Goal: Task Accomplishment & Management: Use online tool/utility

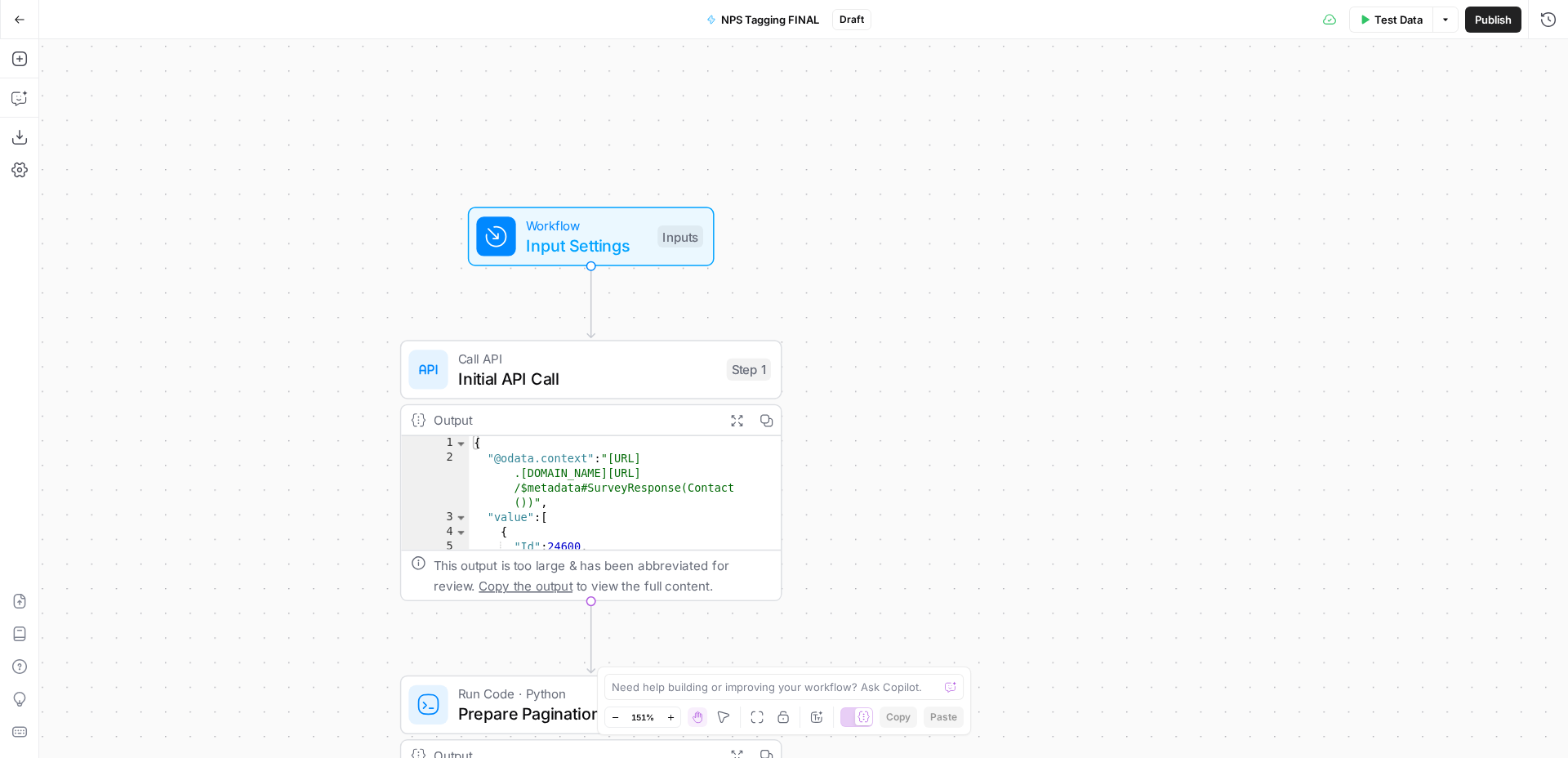
click at [639, 375] on span "Initial API Call" at bounding box center [588, 378] width 259 height 24
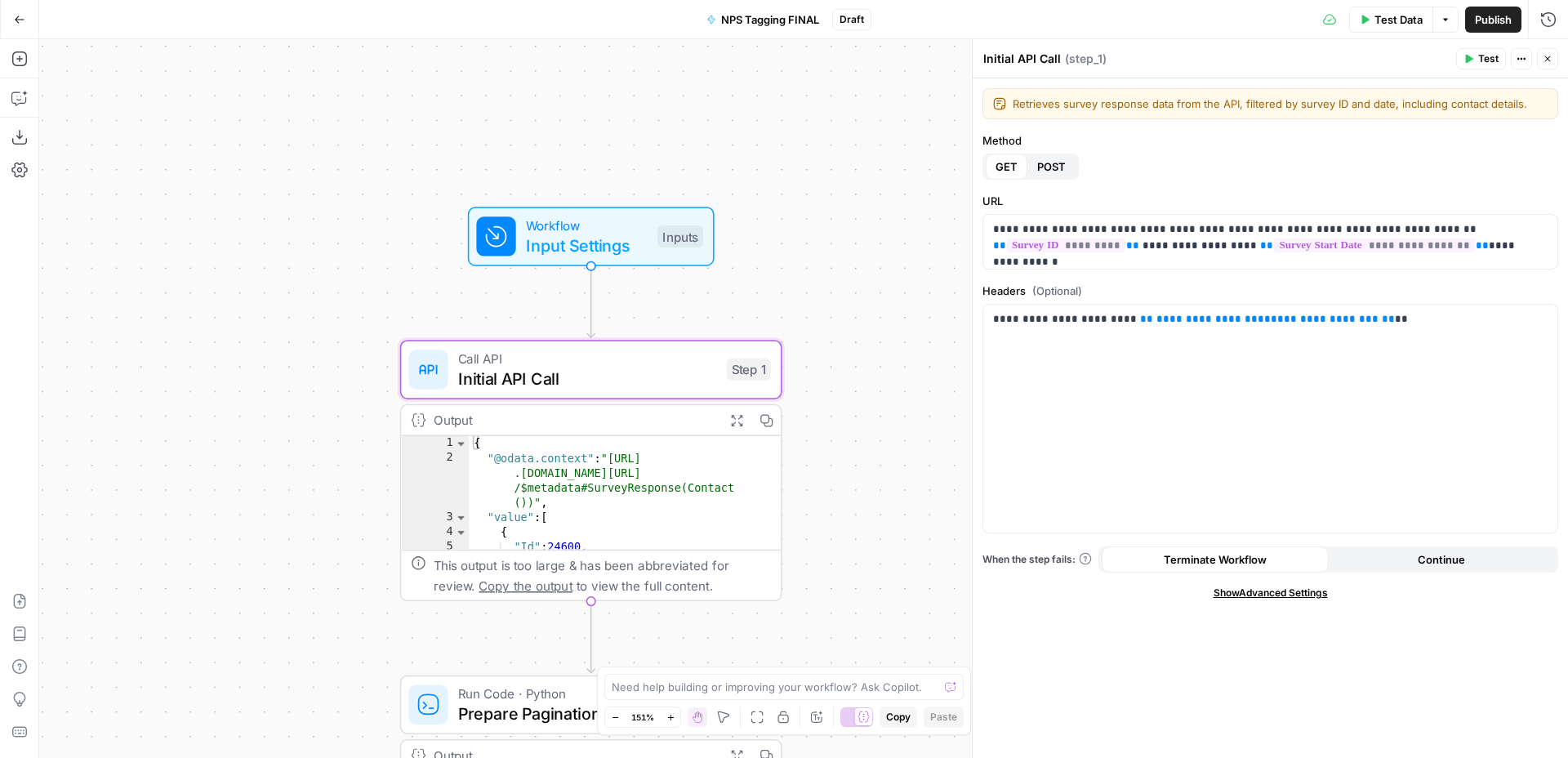
click at [843, 300] on div "Workflow Input Settings Inputs Call API Initial API Call Step 1 Output Expand O…" at bounding box center [803, 398] width 1529 height 719
click at [637, 231] on span "Workflow" at bounding box center [587, 226] width 122 height 20
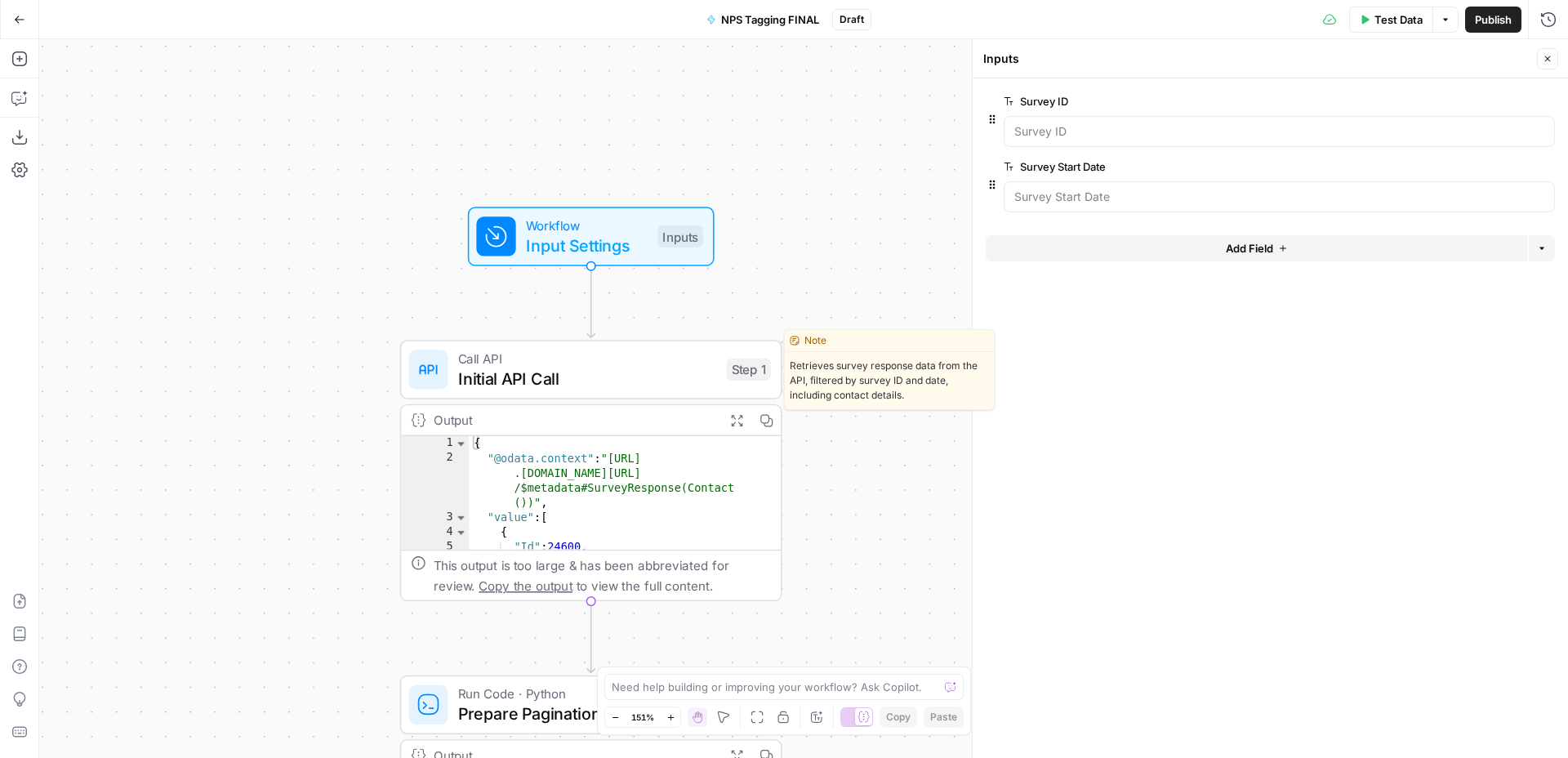
click at [668, 376] on span "Initial API Call" at bounding box center [588, 378] width 259 height 24
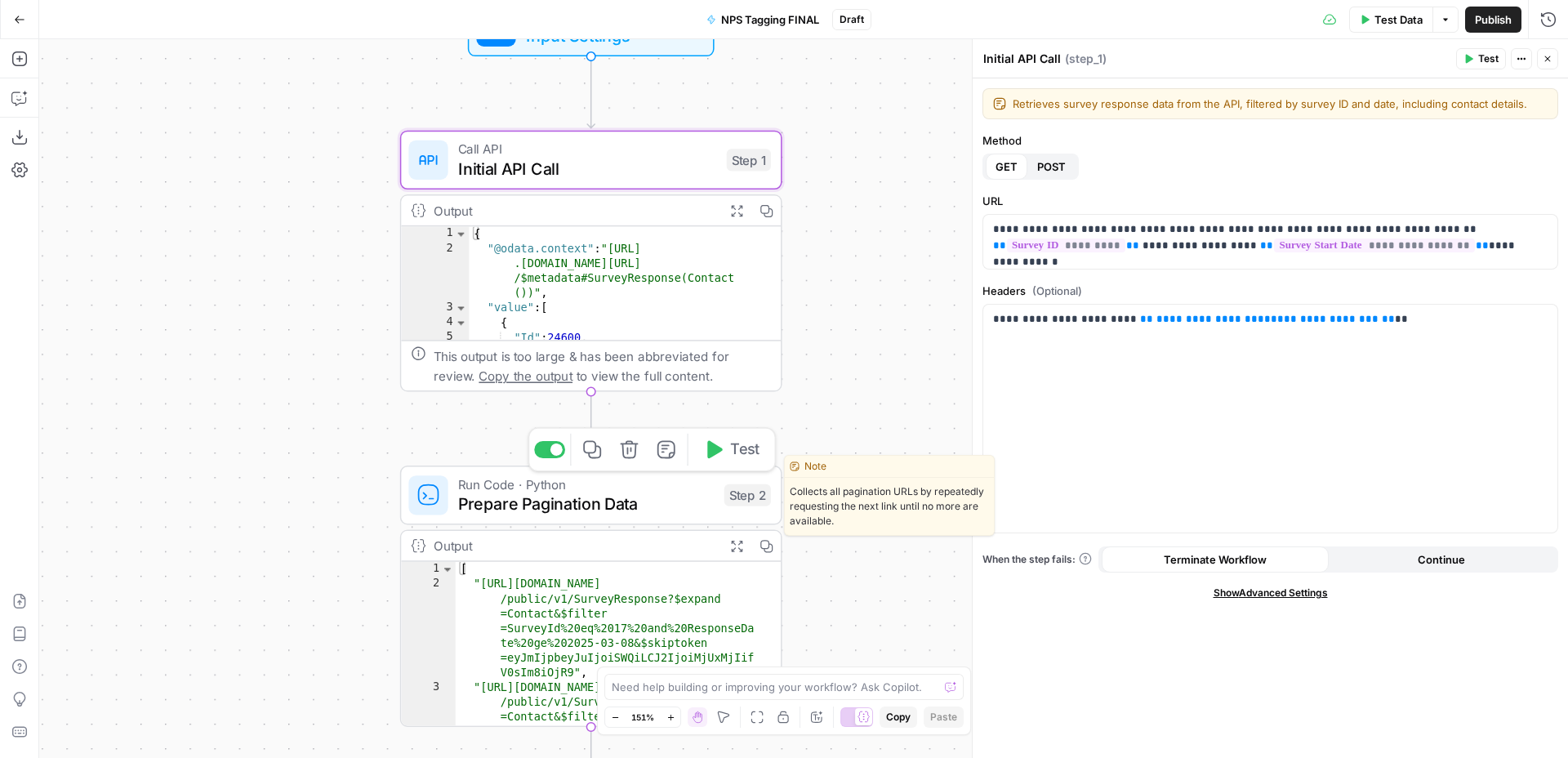
click at [638, 499] on span "Prepare Pagination Data" at bounding box center [586, 503] width 257 height 24
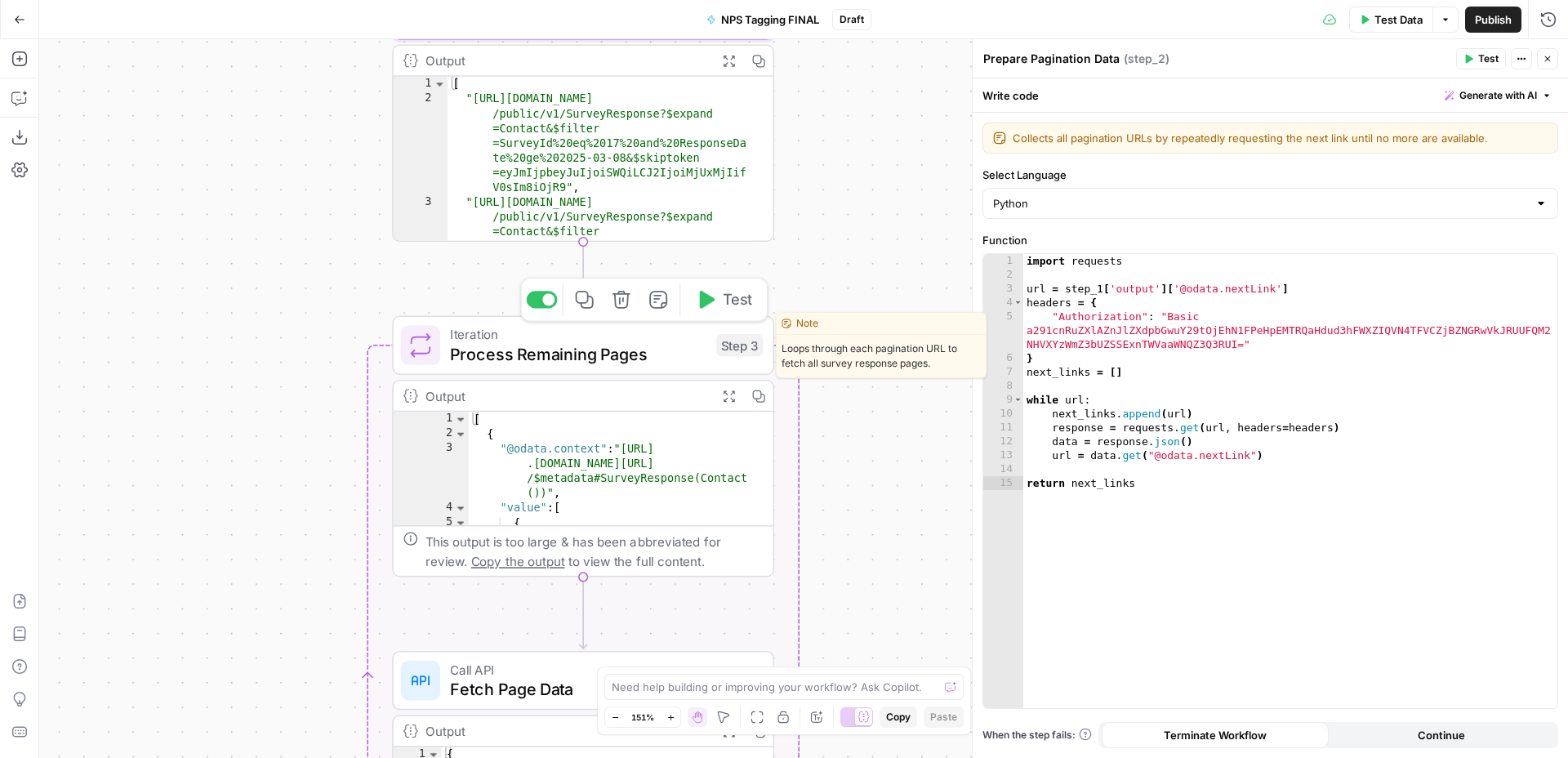
click at [582, 359] on span "Process Remaining Pages" at bounding box center [578, 354] width 257 height 24
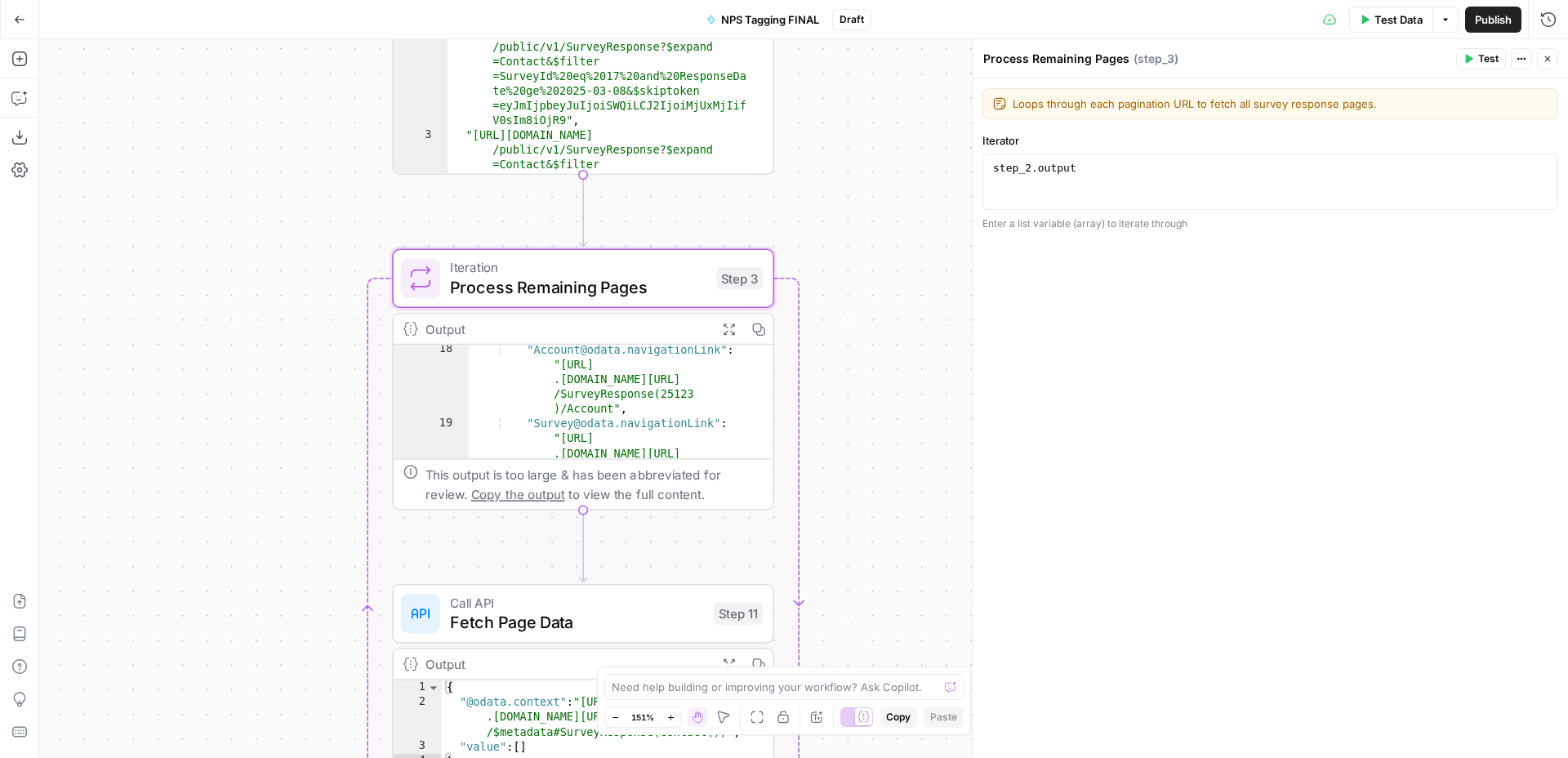
scroll to position [174, 0]
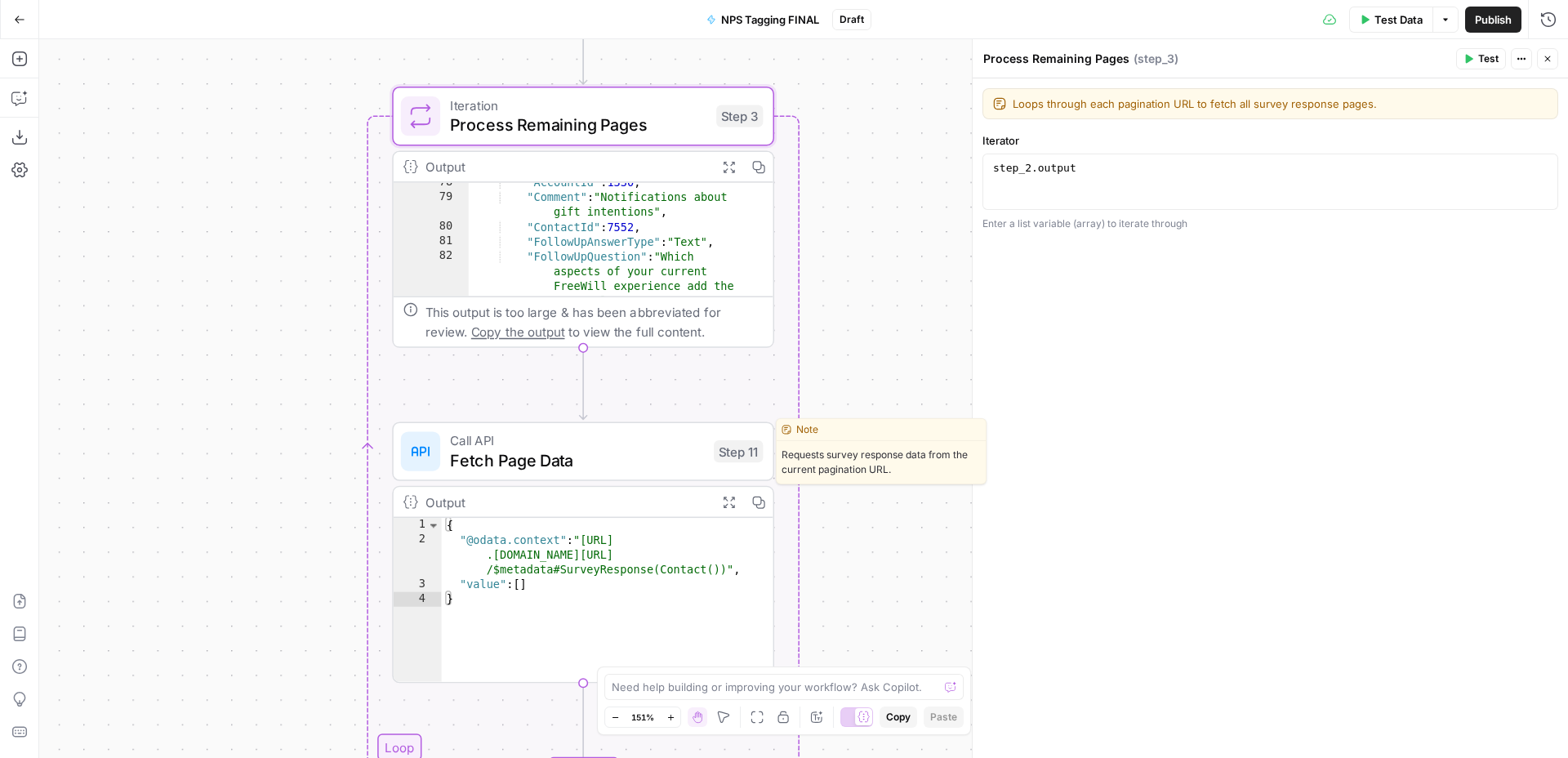
click at [630, 442] on span "Call API" at bounding box center [577, 441] width 254 height 20
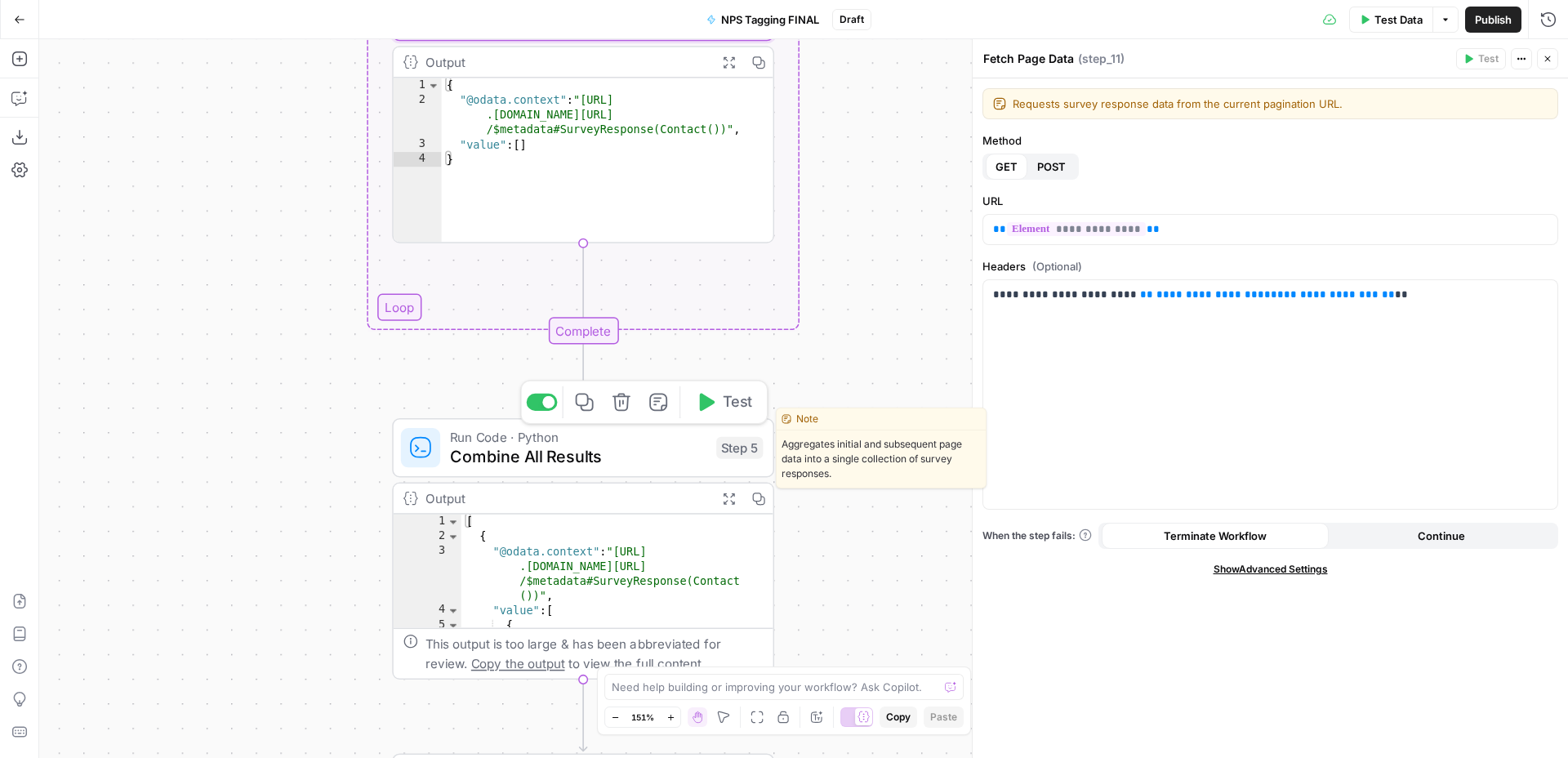
click at [600, 465] on span "Combine All Results" at bounding box center [578, 456] width 257 height 24
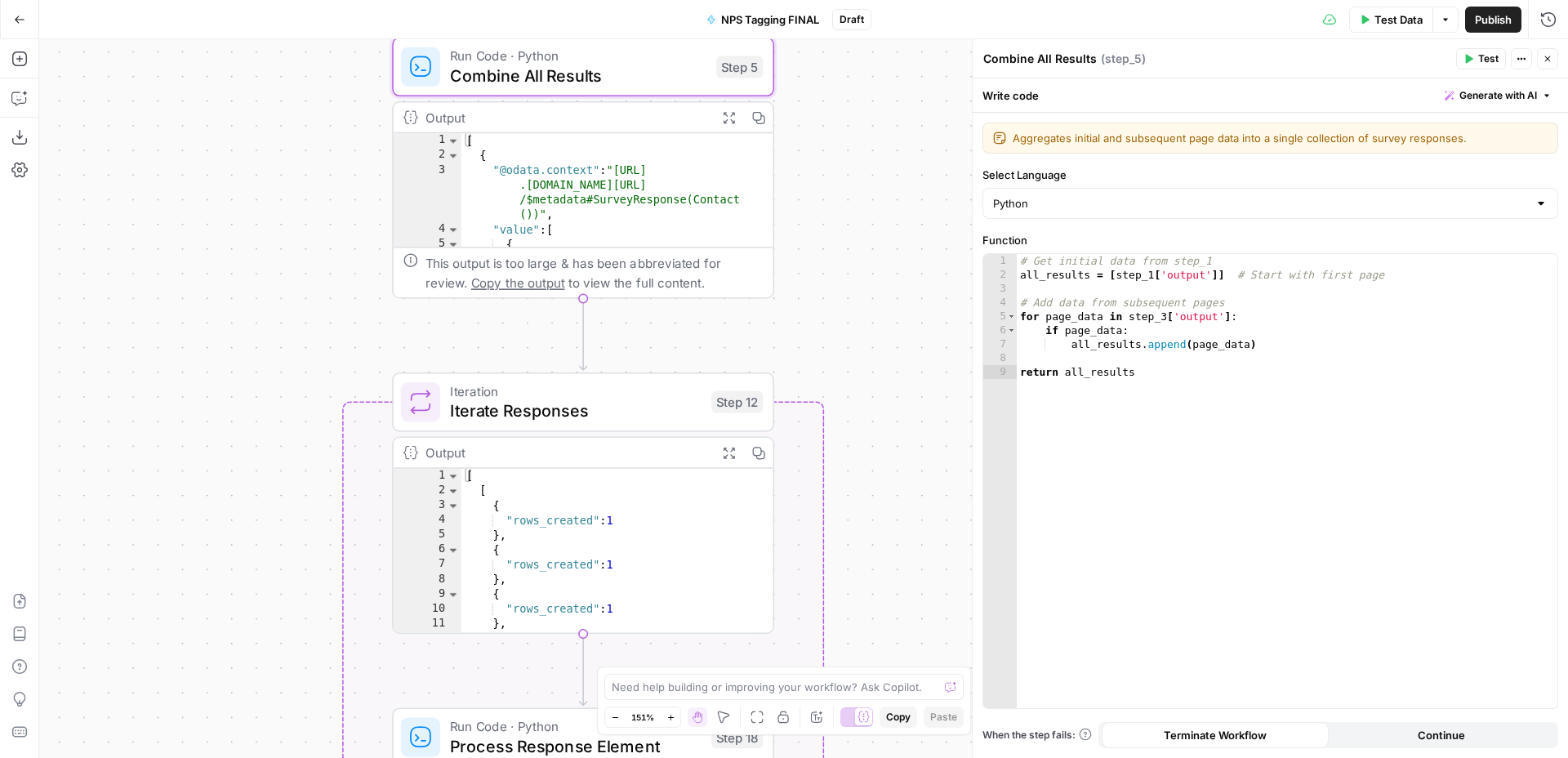
click at [613, 415] on span "Iterate Responses" at bounding box center [575, 411] width 251 height 24
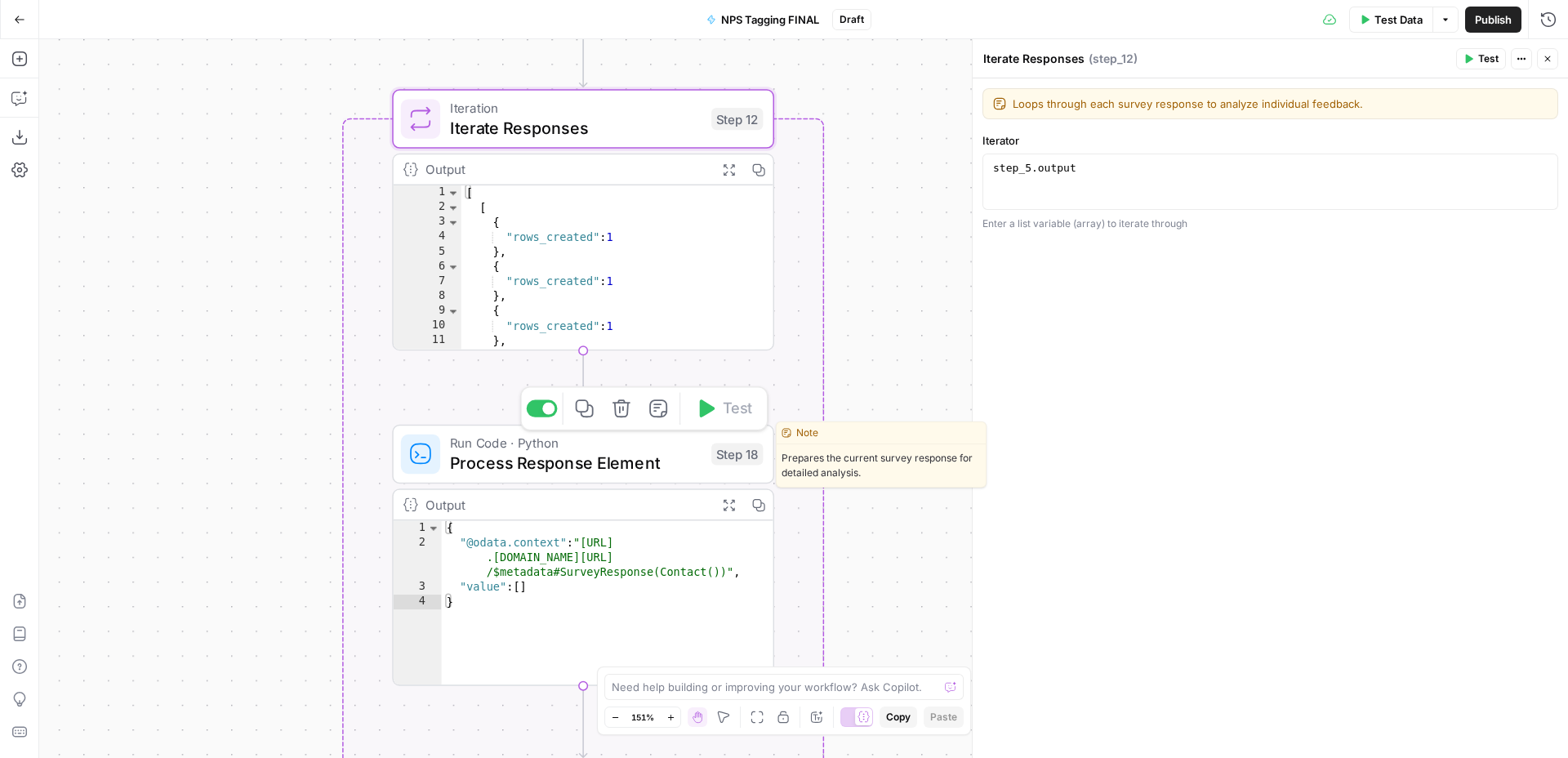
click at [627, 464] on span "Process Response Element" at bounding box center [575, 462] width 251 height 24
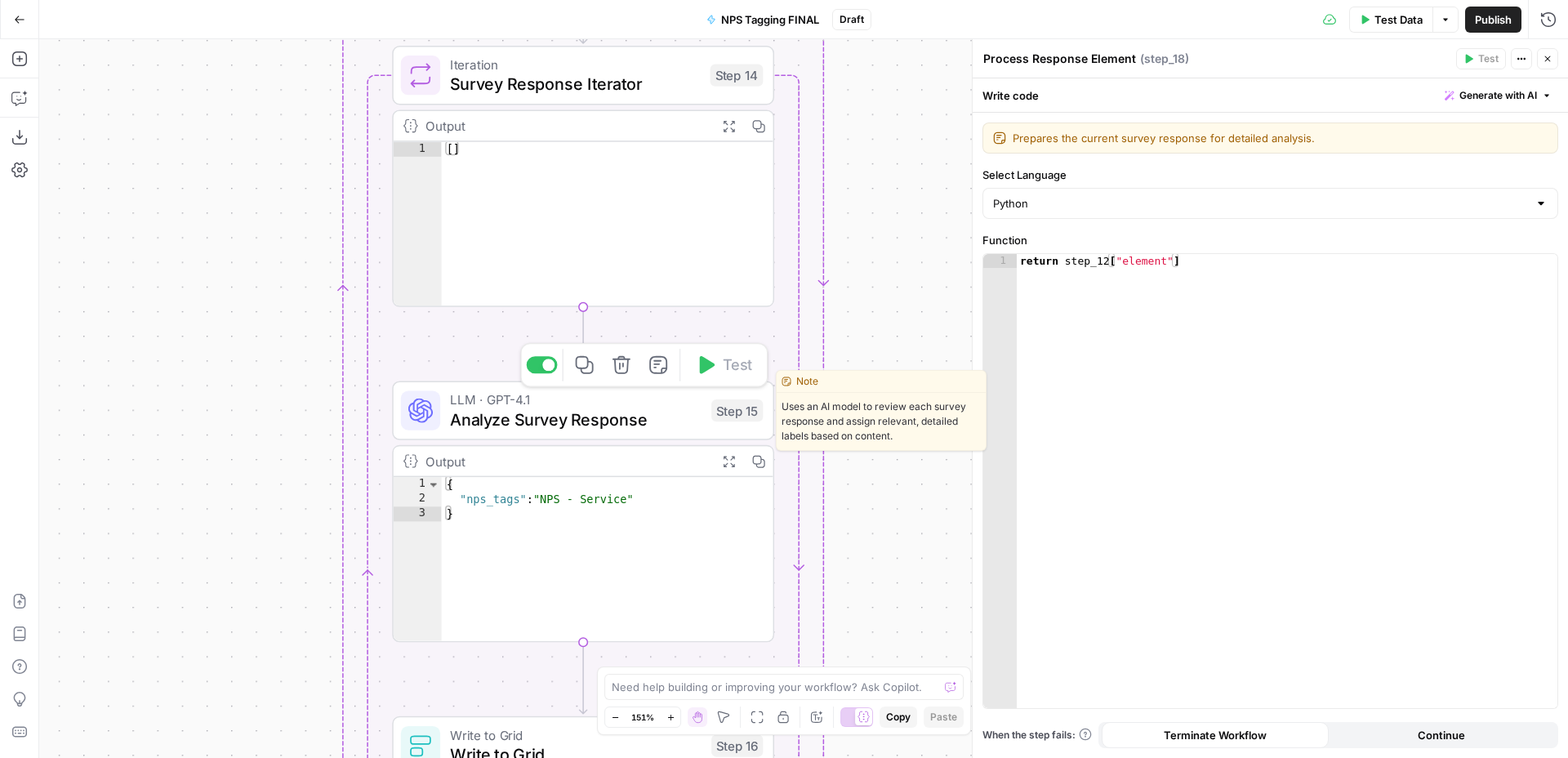
click at [579, 425] on span "Analyze Survey Response" at bounding box center [575, 419] width 251 height 24
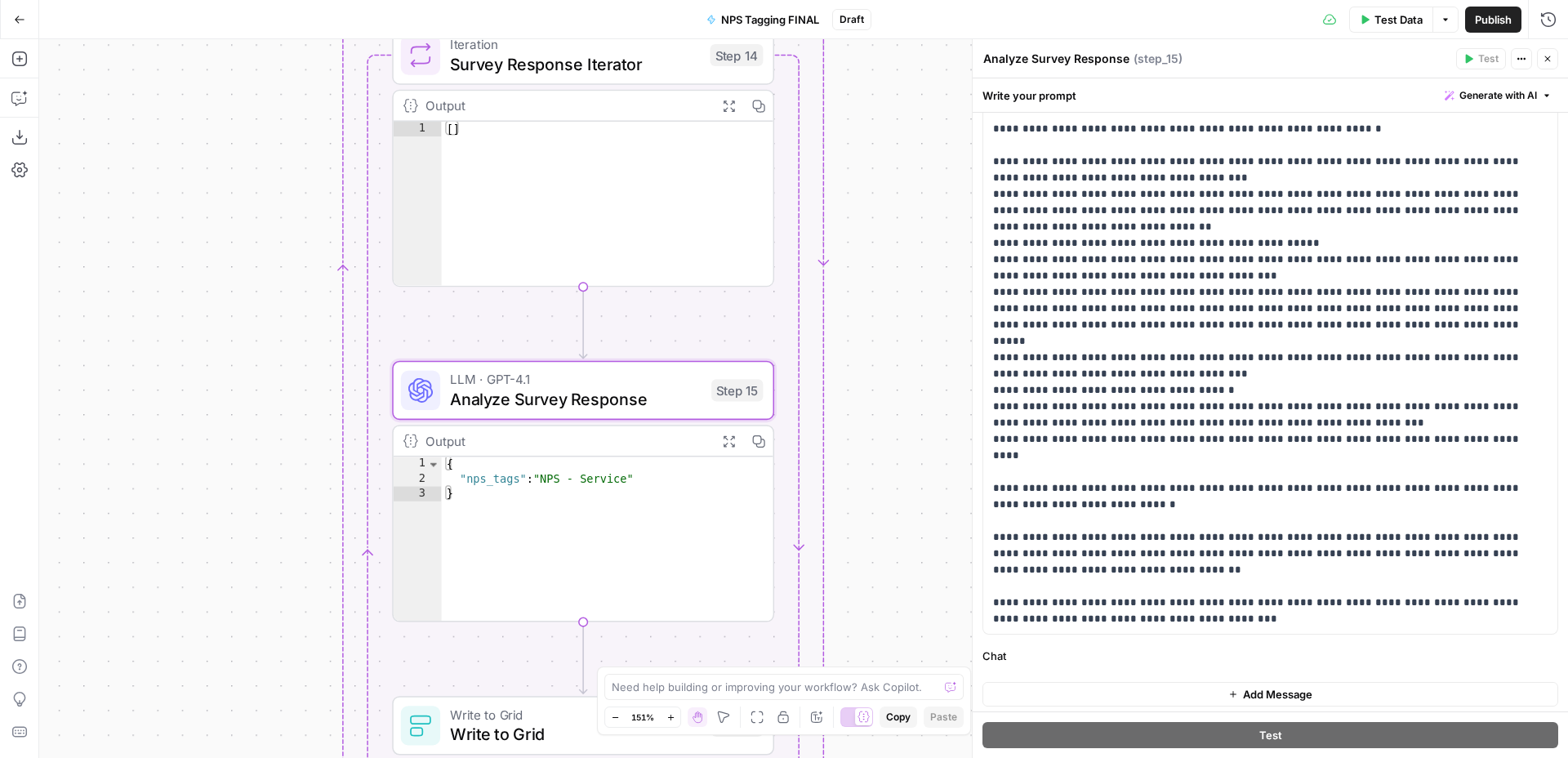
scroll to position [269, 0]
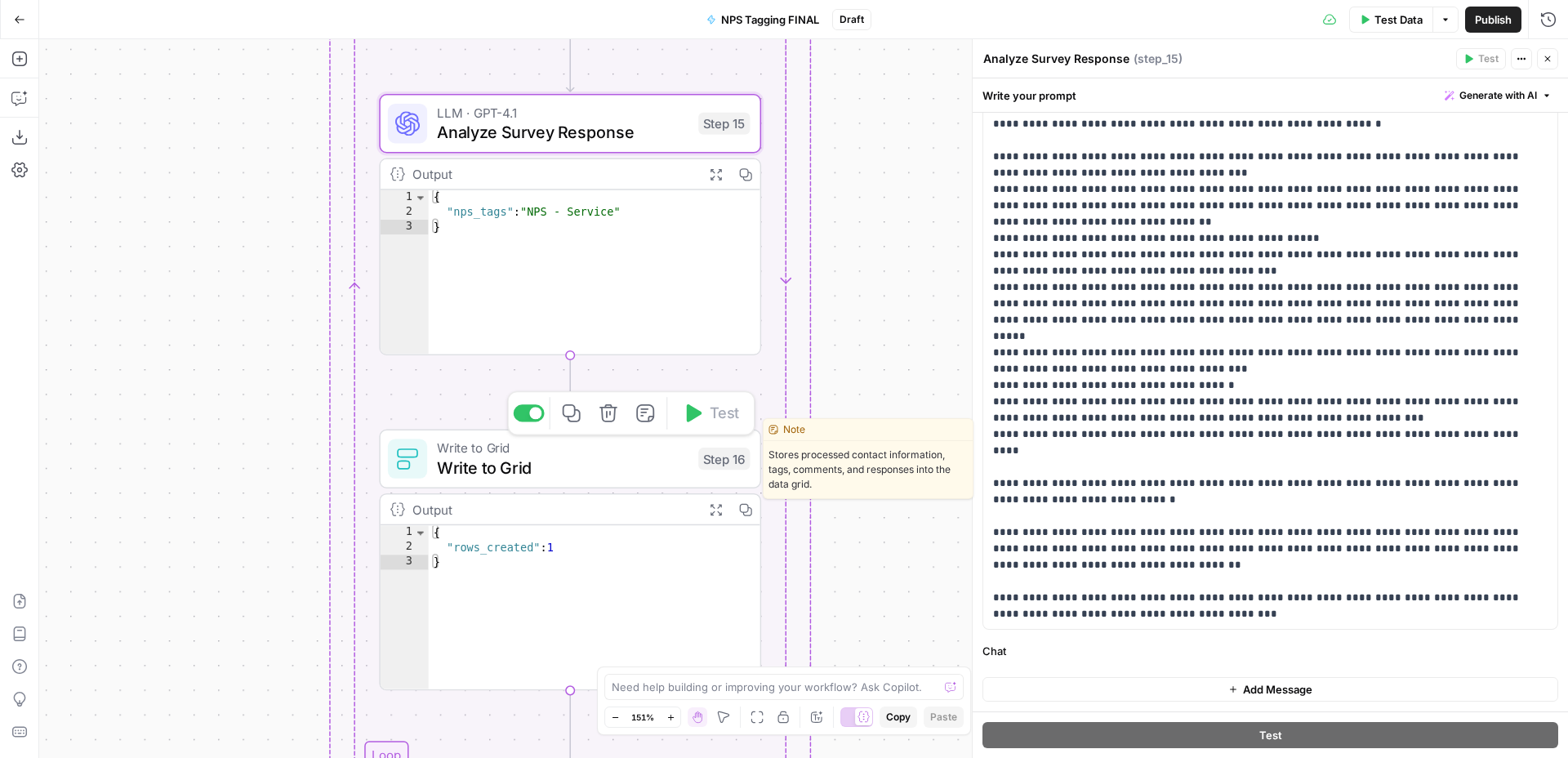
click at [678, 465] on span "Write to Grid" at bounding box center [562, 467] width 251 height 24
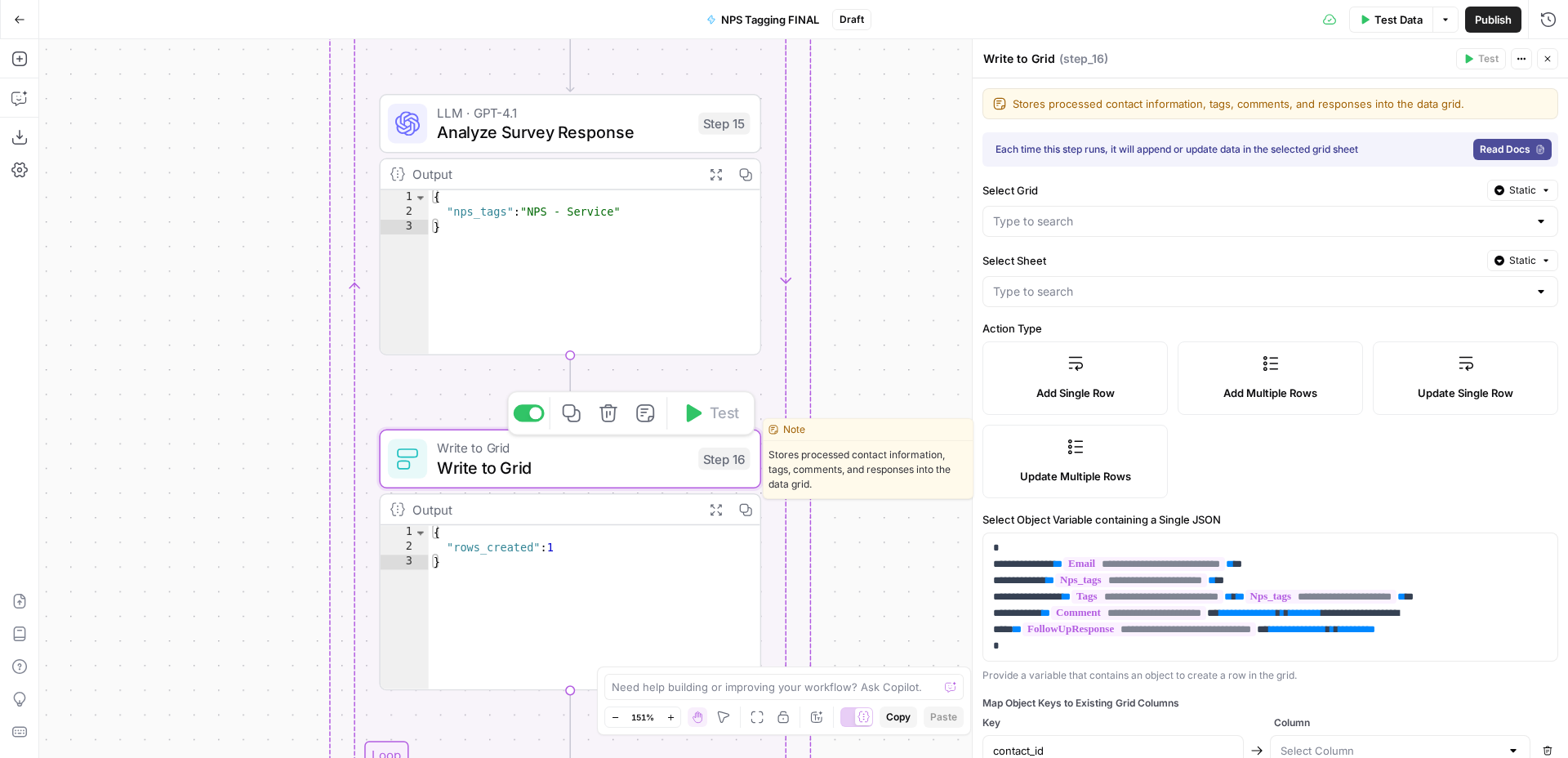
type input "NPS Tagging"
type input "Blank"
type input "customer_id"
type input "nps_tags"
type input "followup_response"
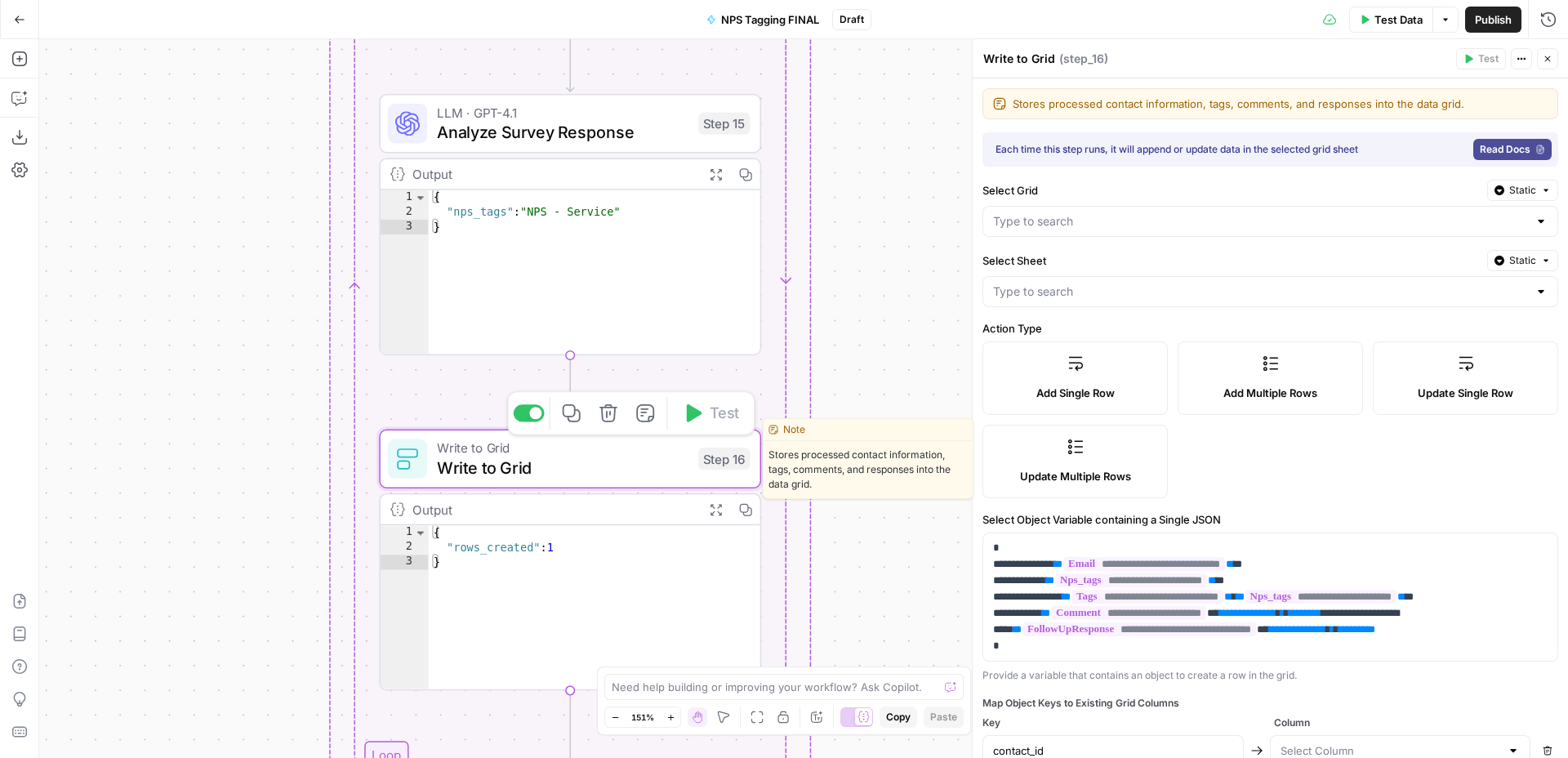
type input "comment"
type input "contact_tags"
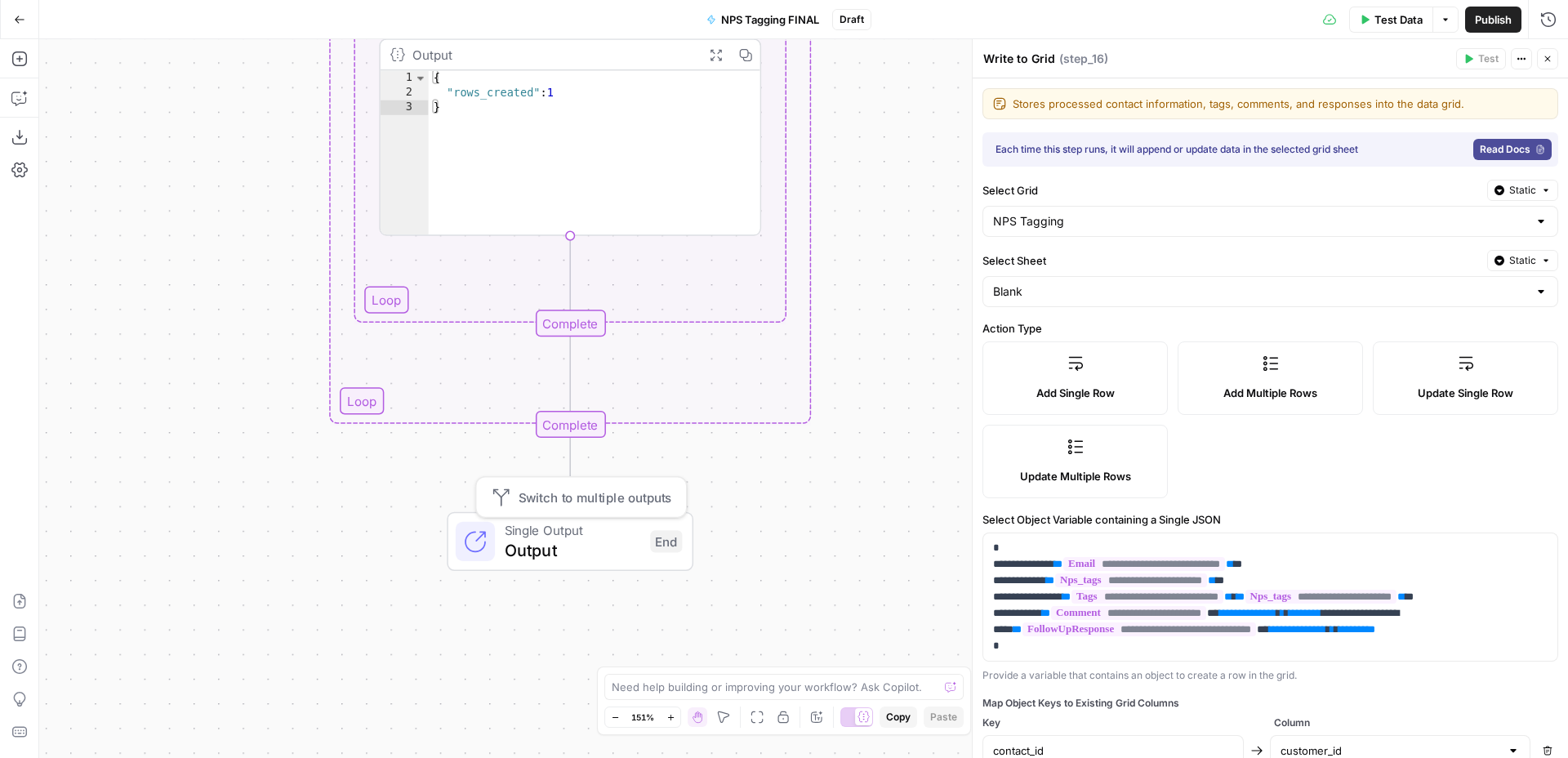
click at [531, 540] on span "Output" at bounding box center [573, 549] width 136 height 24
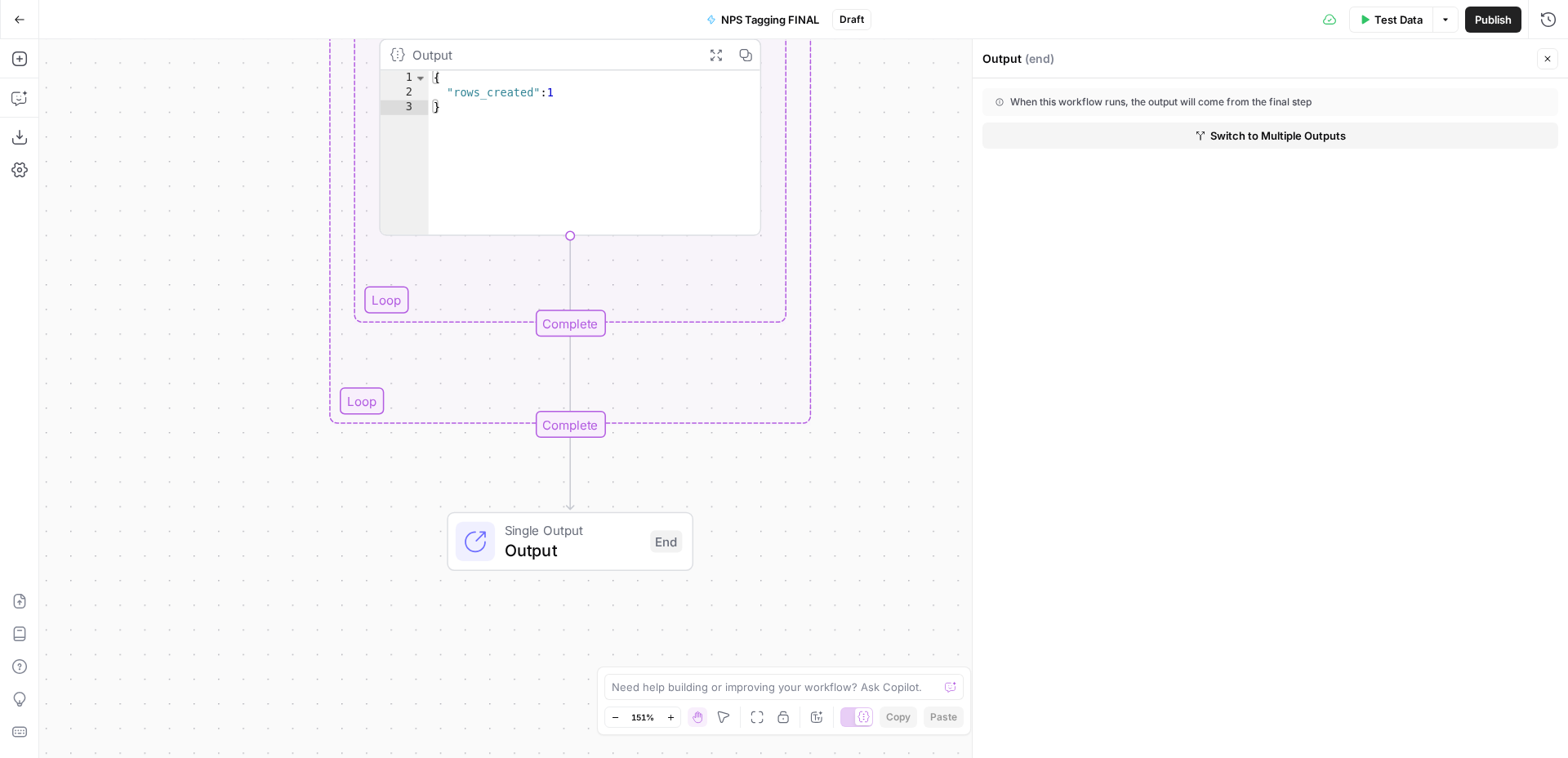
scroll to position [174, 0]
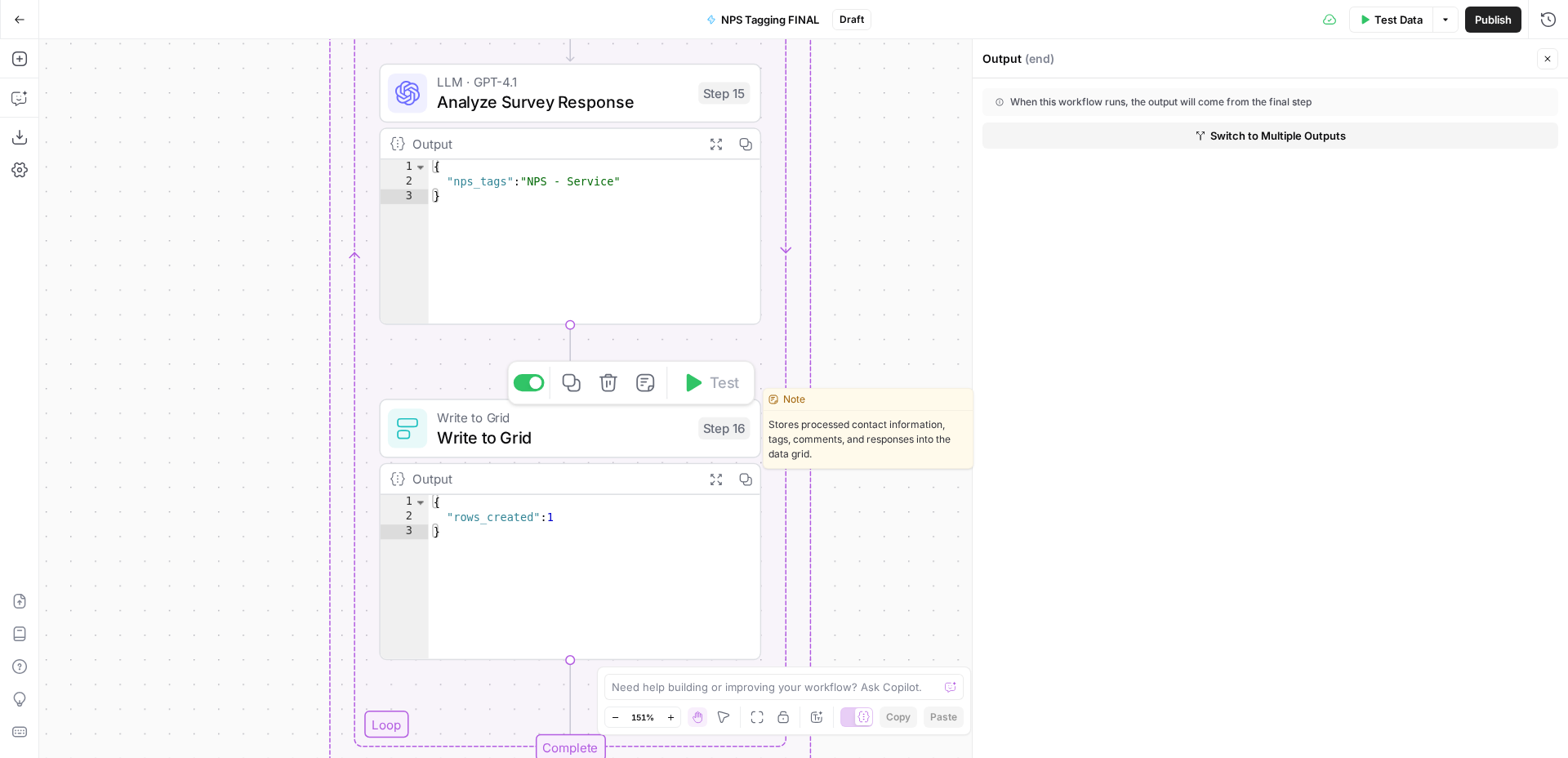
click at [570, 433] on span "Write to Grid" at bounding box center [562, 436] width 251 height 24
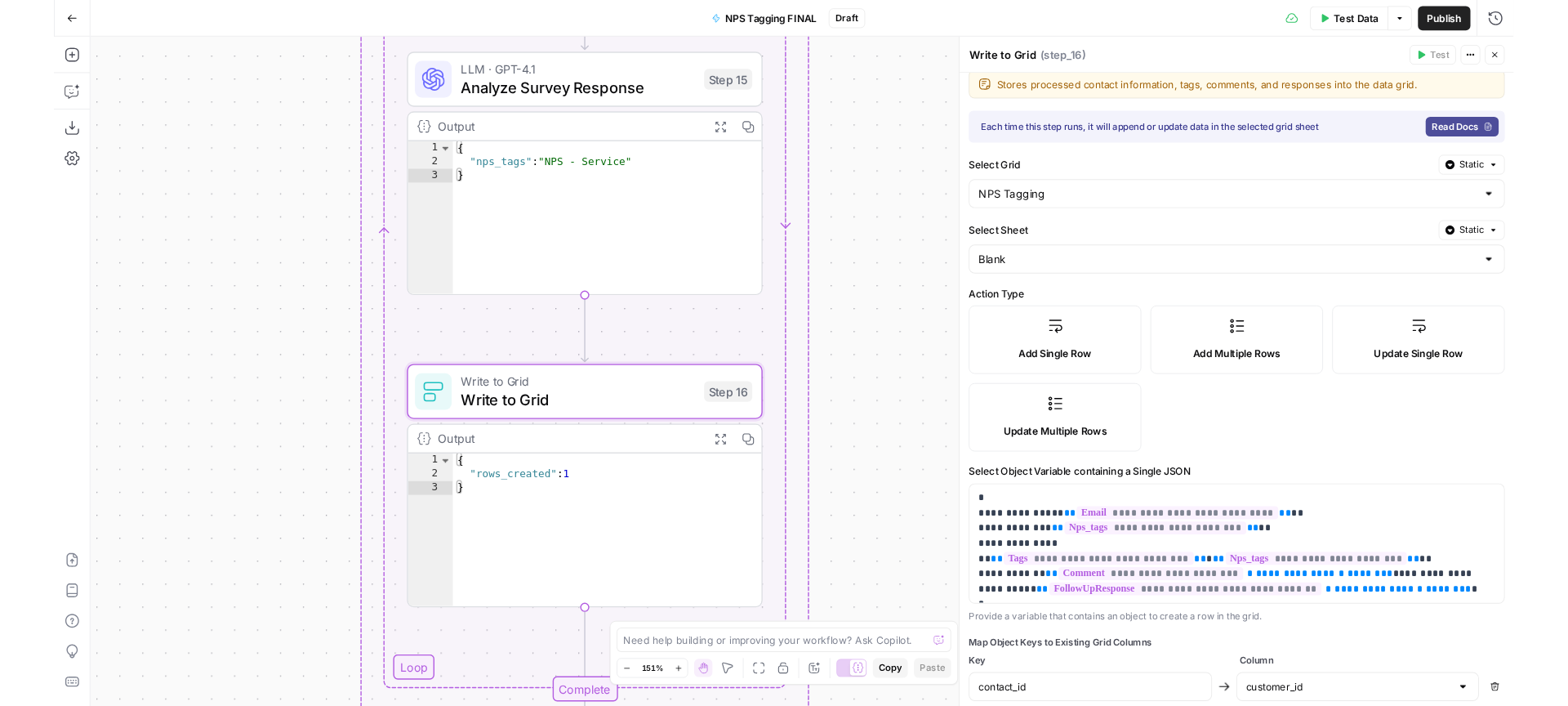
scroll to position [0, 0]
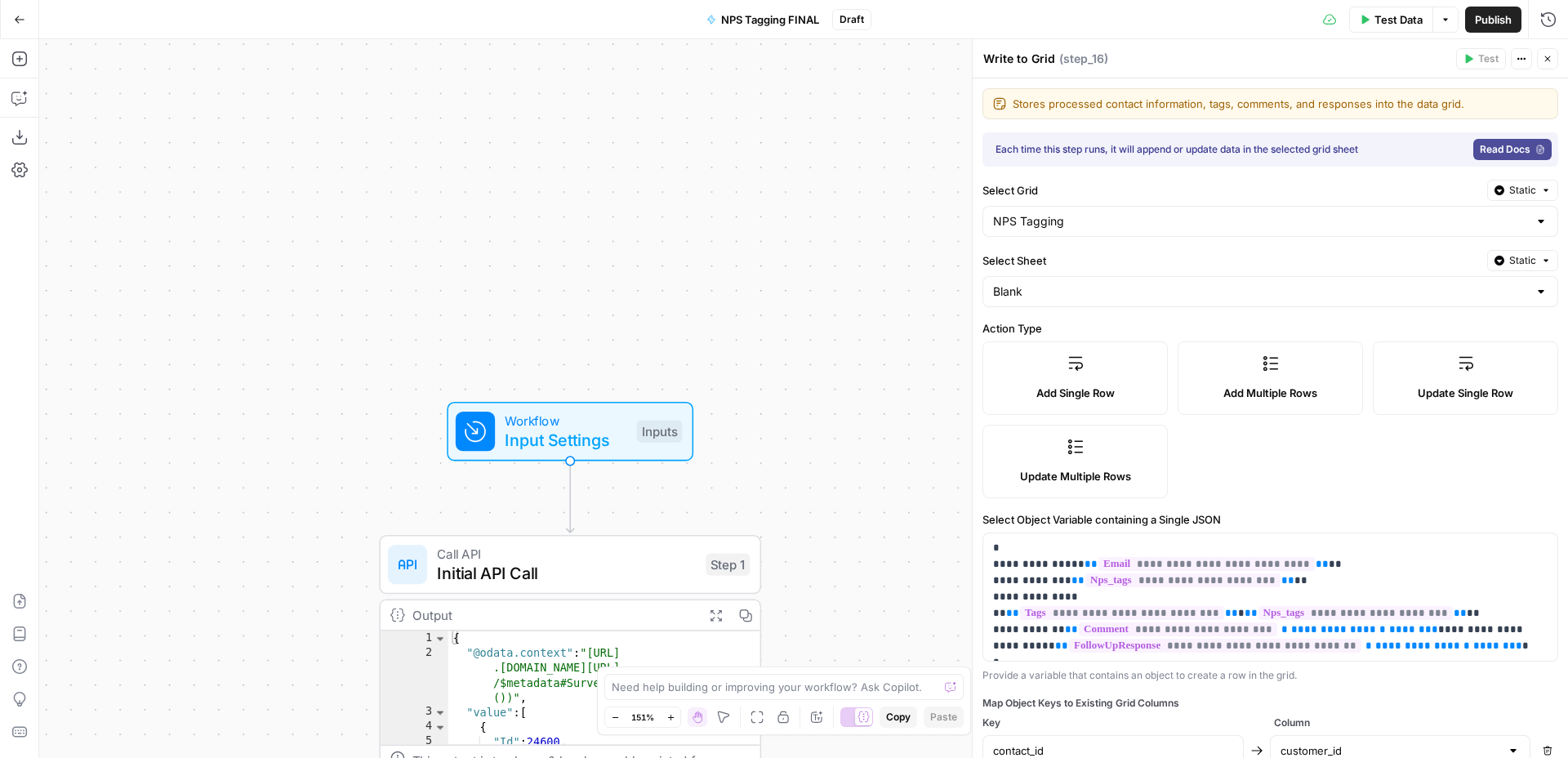
click at [625, 441] on span "Input Settings" at bounding box center [566, 440] width 122 height 24
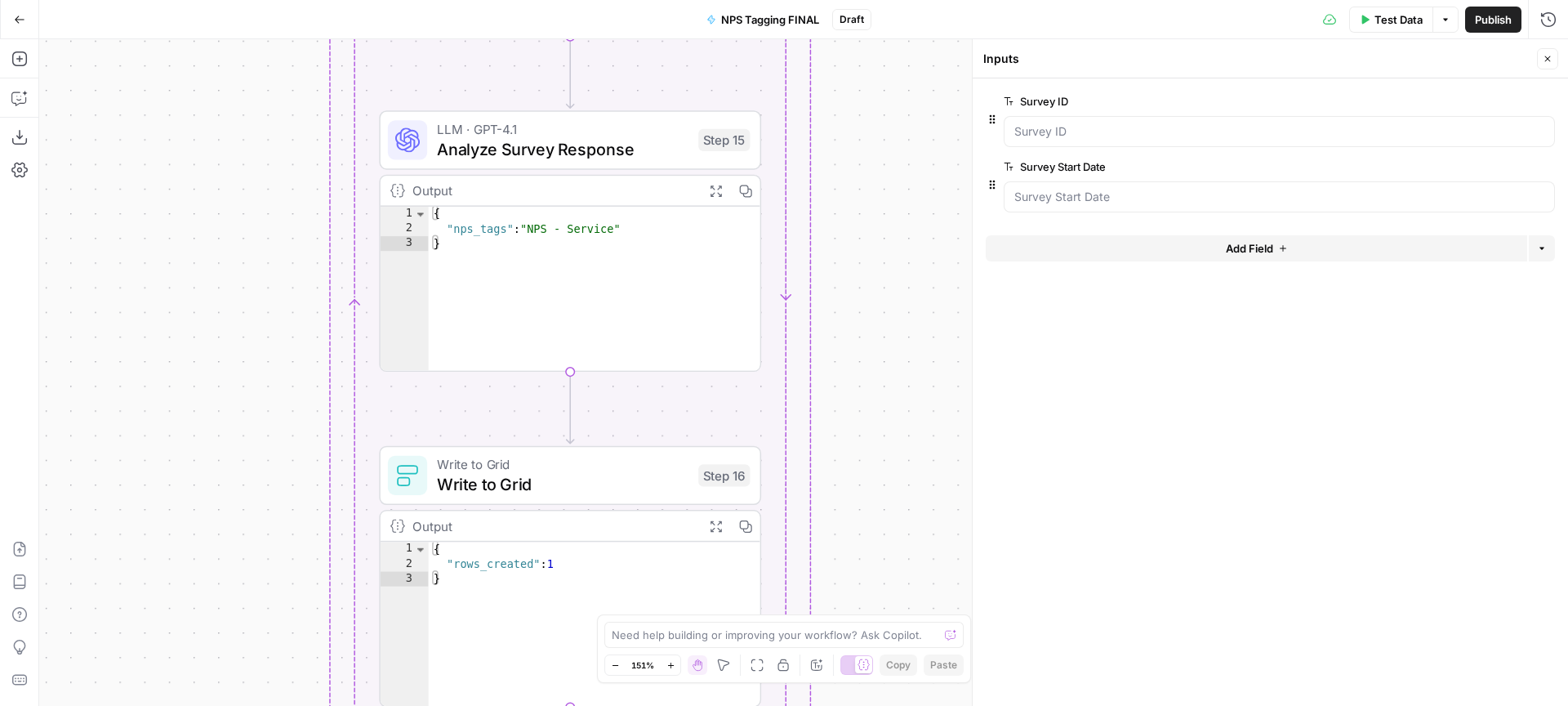
scroll to position [174, 0]
click at [30, 29] on button "Go Back" at bounding box center [19, 19] width 29 height 29
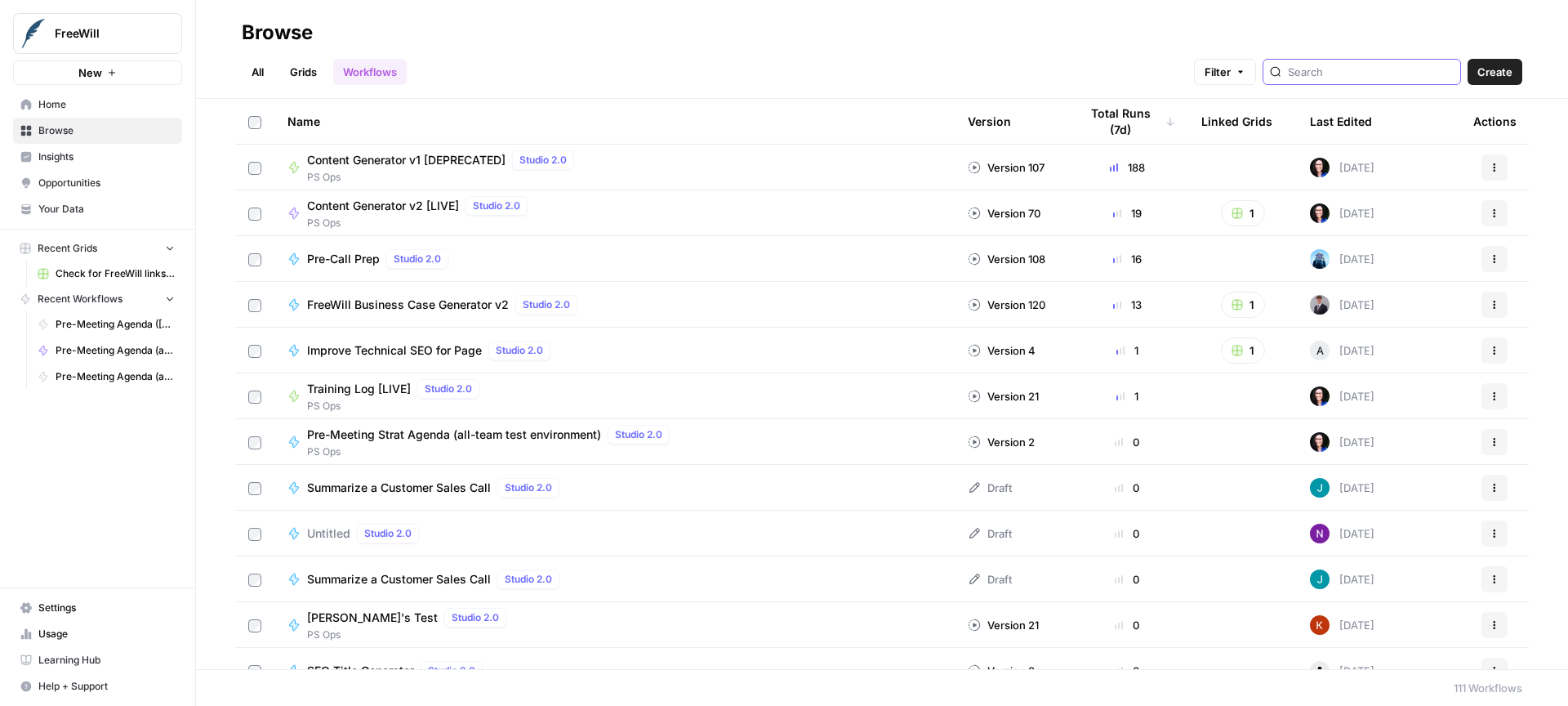
click at [1335, 70] on input "search" at bounding box center [1371, 72] width 166 height 16
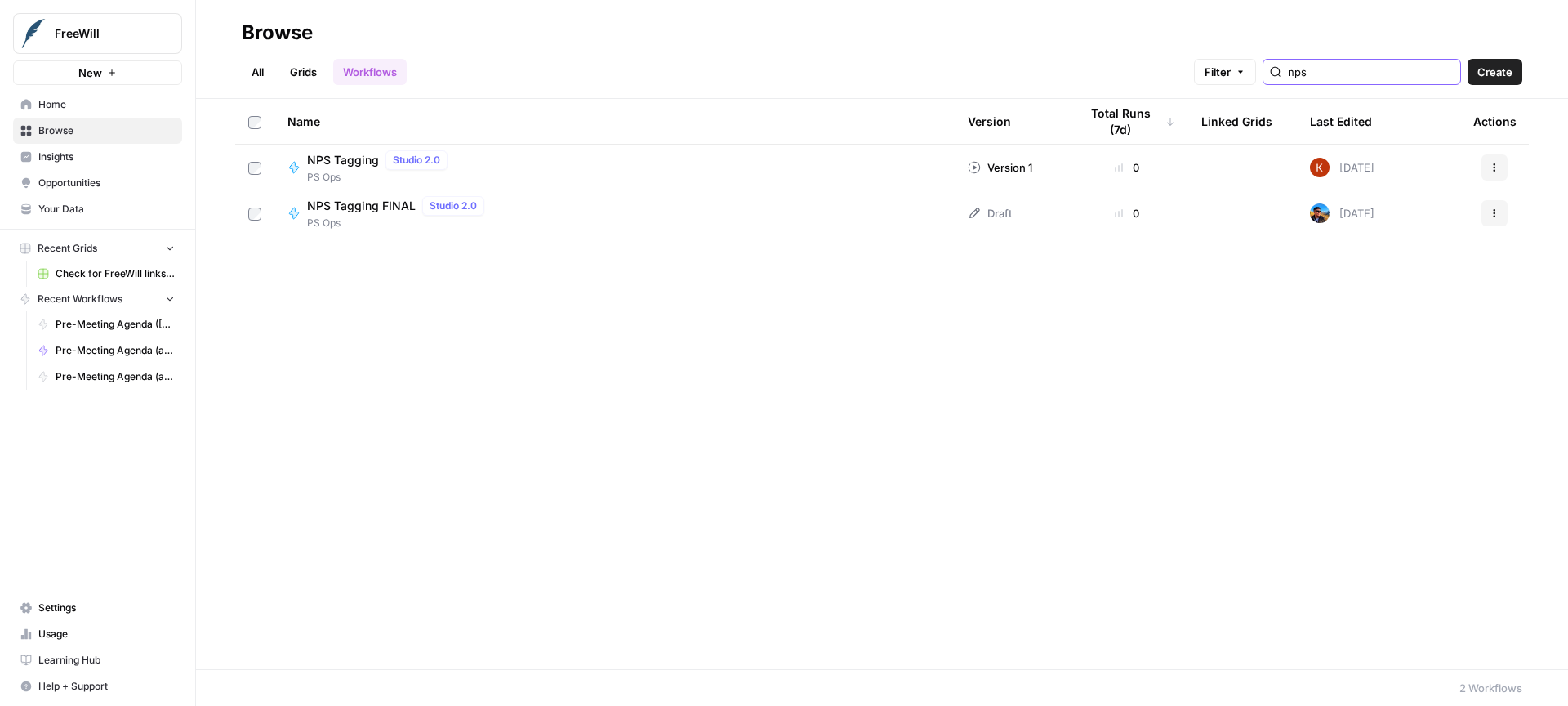
type input "nps"
click at [335, 211] on span "NPS Tagging FINAL" at bounding box center [362, 206] width 109 height 16
click at [1502, 213] on button "Actions" at bounding box center [1495, 213] width 26 height 26
click at [966, 279] on div "Name Version Total Runs (7d) Linked Grids Last Edited Actions NPS Tagging Studi…" at bounding box center [881, 384] width 1372 height 571
click at [1510, 174] on div "Actions" at bounding box center [1495, 167] width 43 height 26
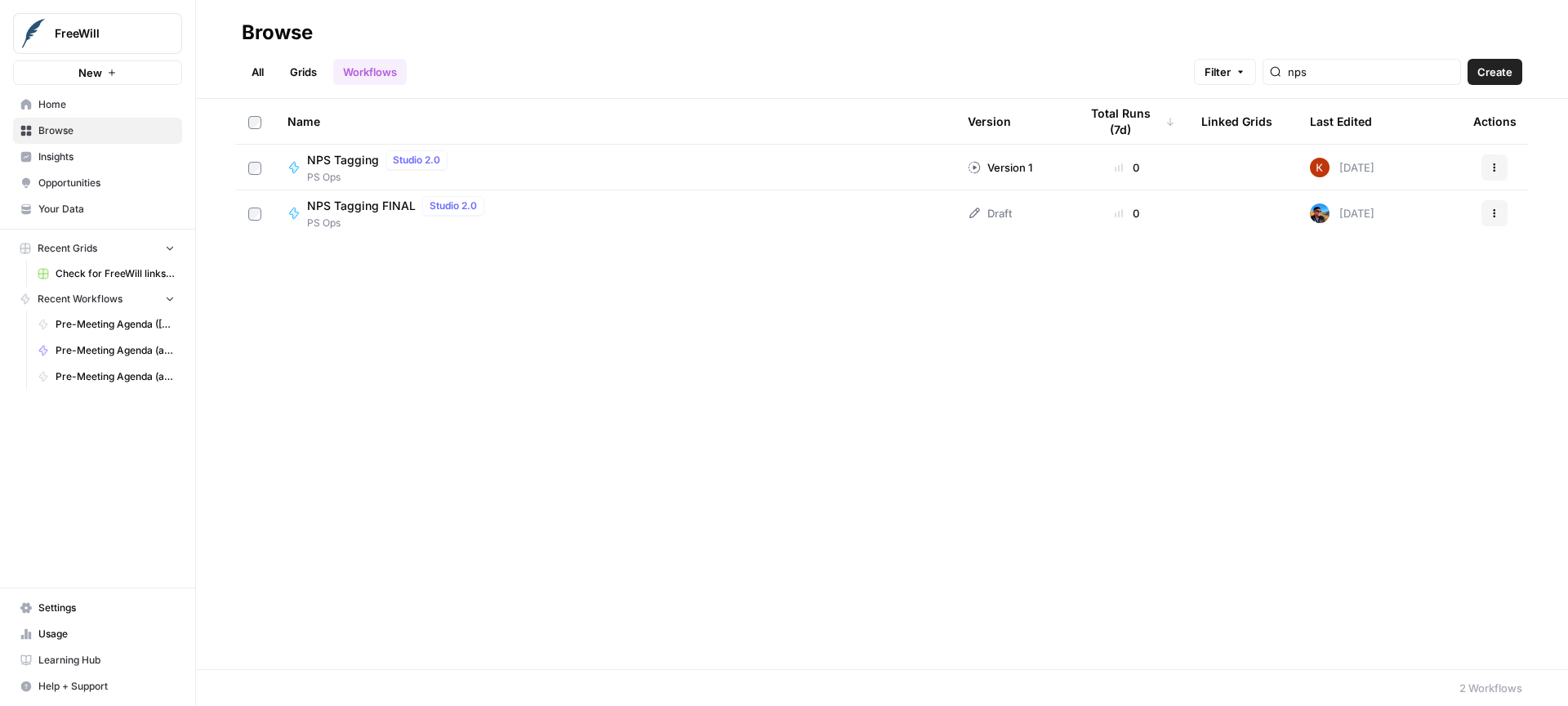
click at [1505, 170] on button "Actions" at bounding box center [1495, 167] width 26 height 26
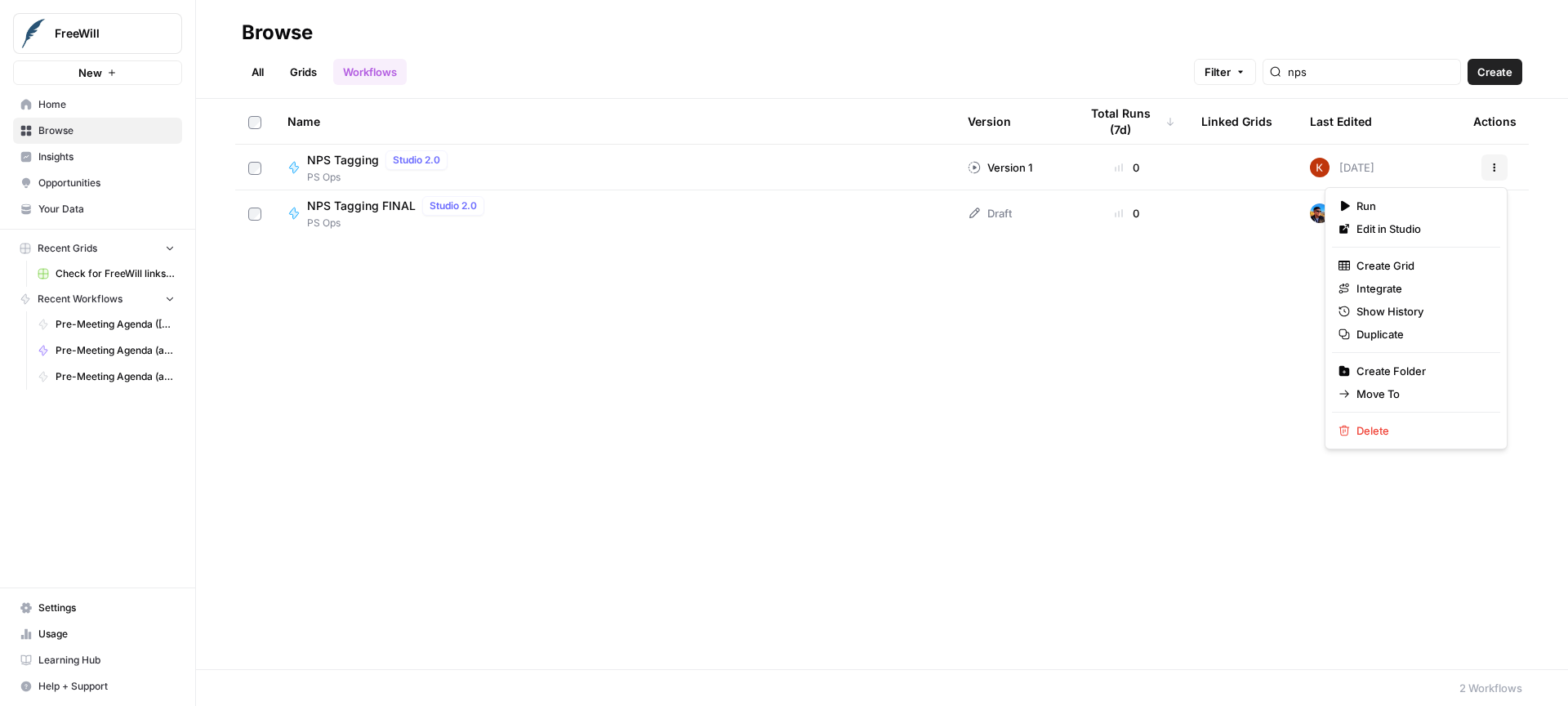
click at [1534, 208] on div "Name Version Total Runs (7d) Linked Grids Last Edited Actions NPS Tagging Studi…" at bounding box center [881, 384] width 1372 height 571
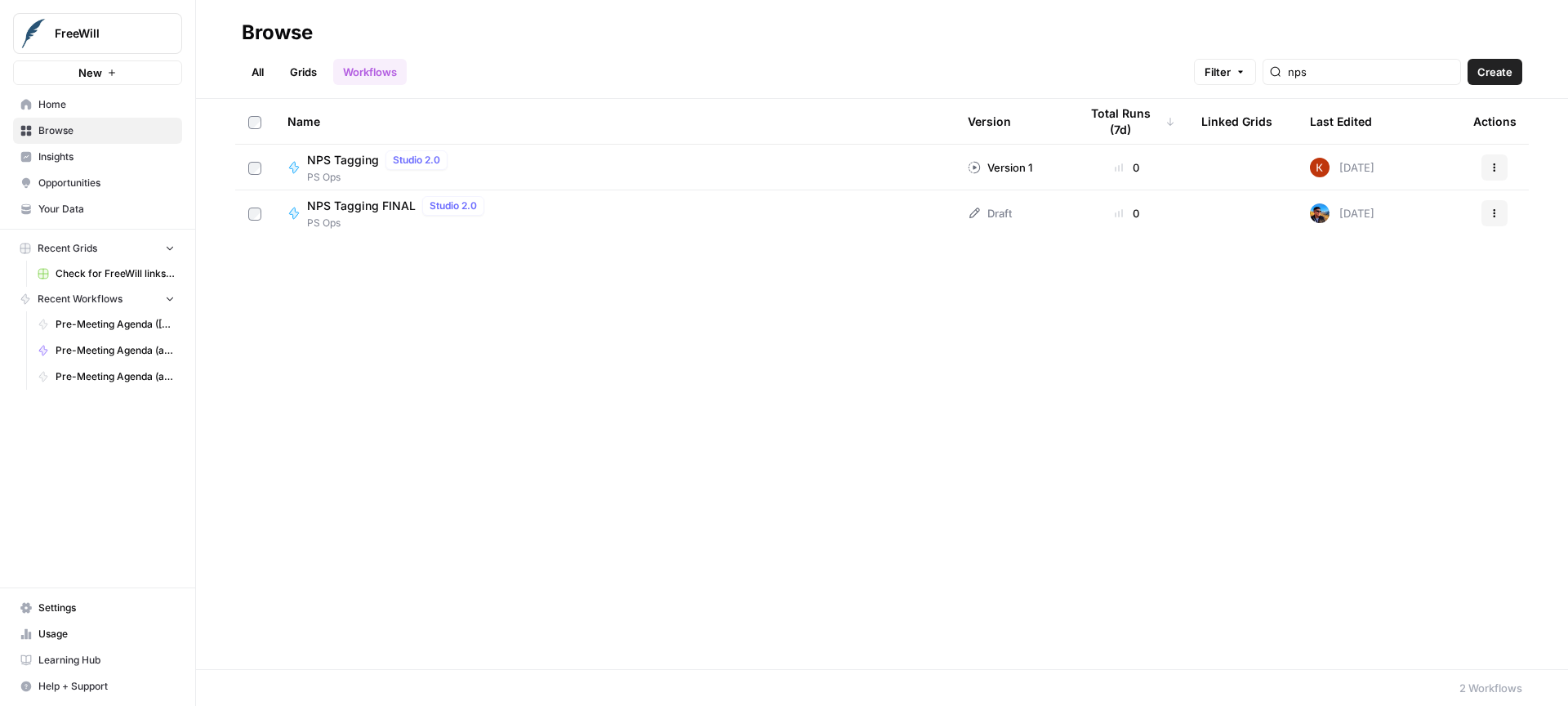
click at [1495, 210] on icon "button" at bounding box center [1495, 213] width 10 height 10
click at [1521, 187] on td "Actions" at bounding box center [1495, 167] width 69 height 45
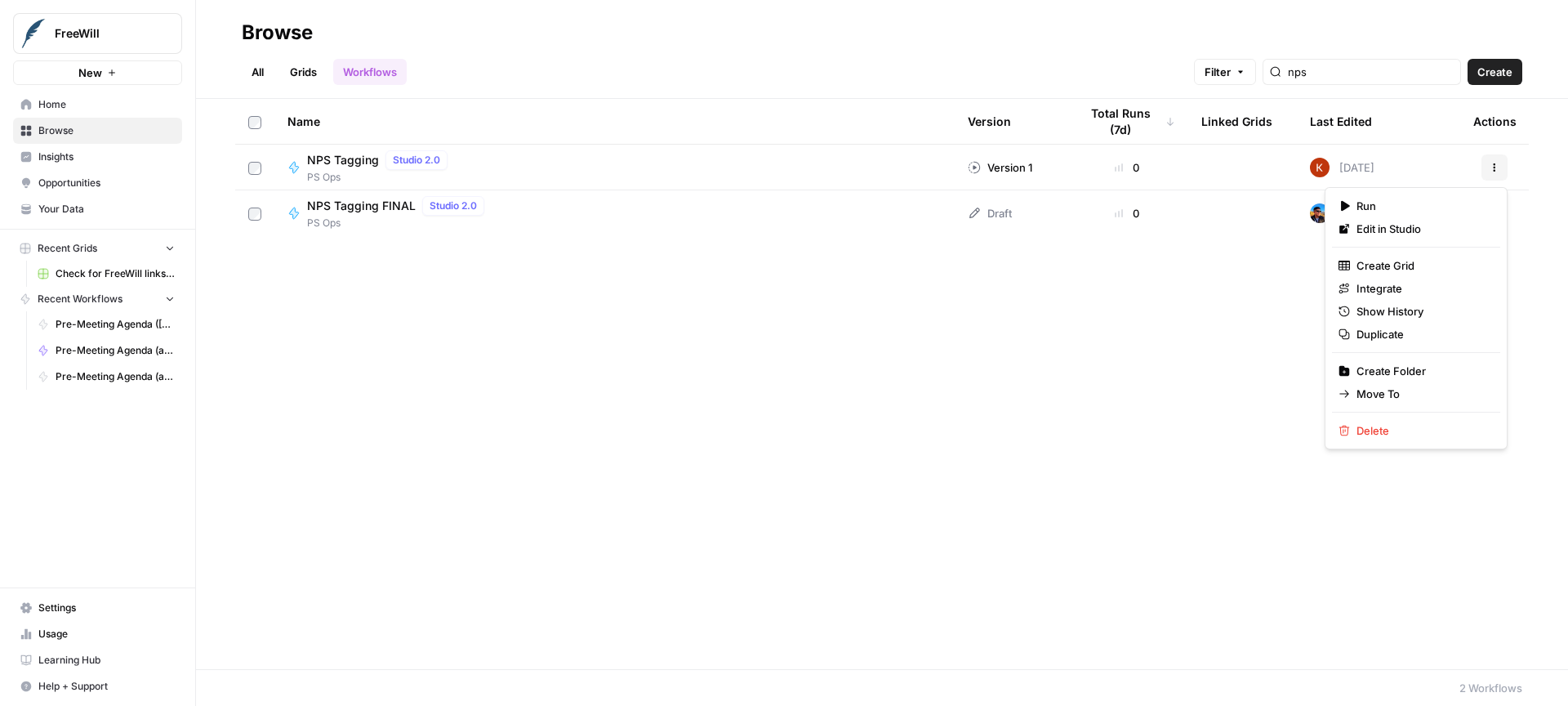
click at [1491, 165] on icon "button" at bounding box center [1495, 167] width 10 height 10
click at [1428, 198] on span "Run" at bounding box center [1422, 206] width 131 height 16
click at [1486, 165] on button "Actions" at bounding box center [1495, 167] width 26 height 26
click at [1393, 213] on span "Run" at bounding box center [1422, 206] width 131 height 16
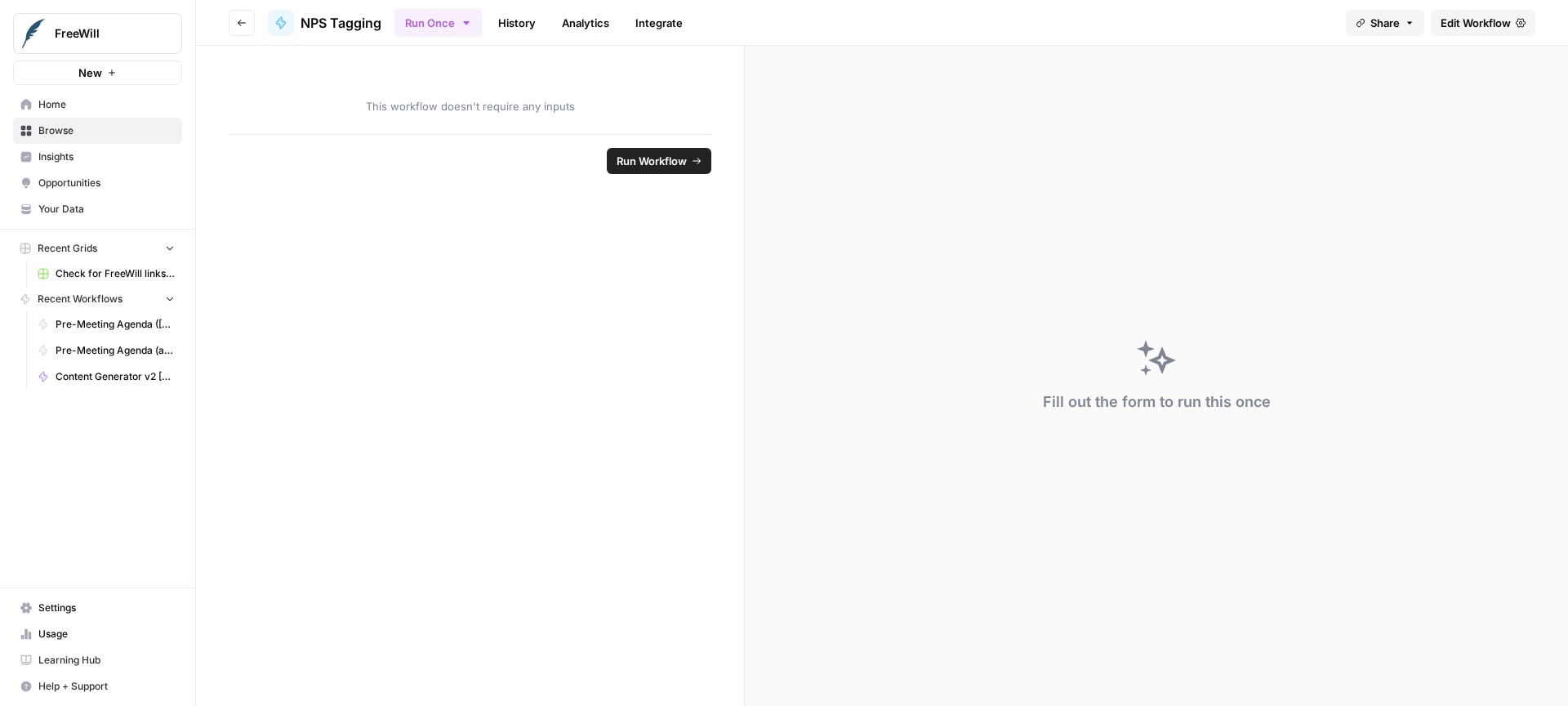
click at [646, 164] on span "Run Workflow" at bounding box center [651, 161] width 70 height 16
click at [657, 165] on span "Cancel" at bounding box center [669, 161] width 36 height 16
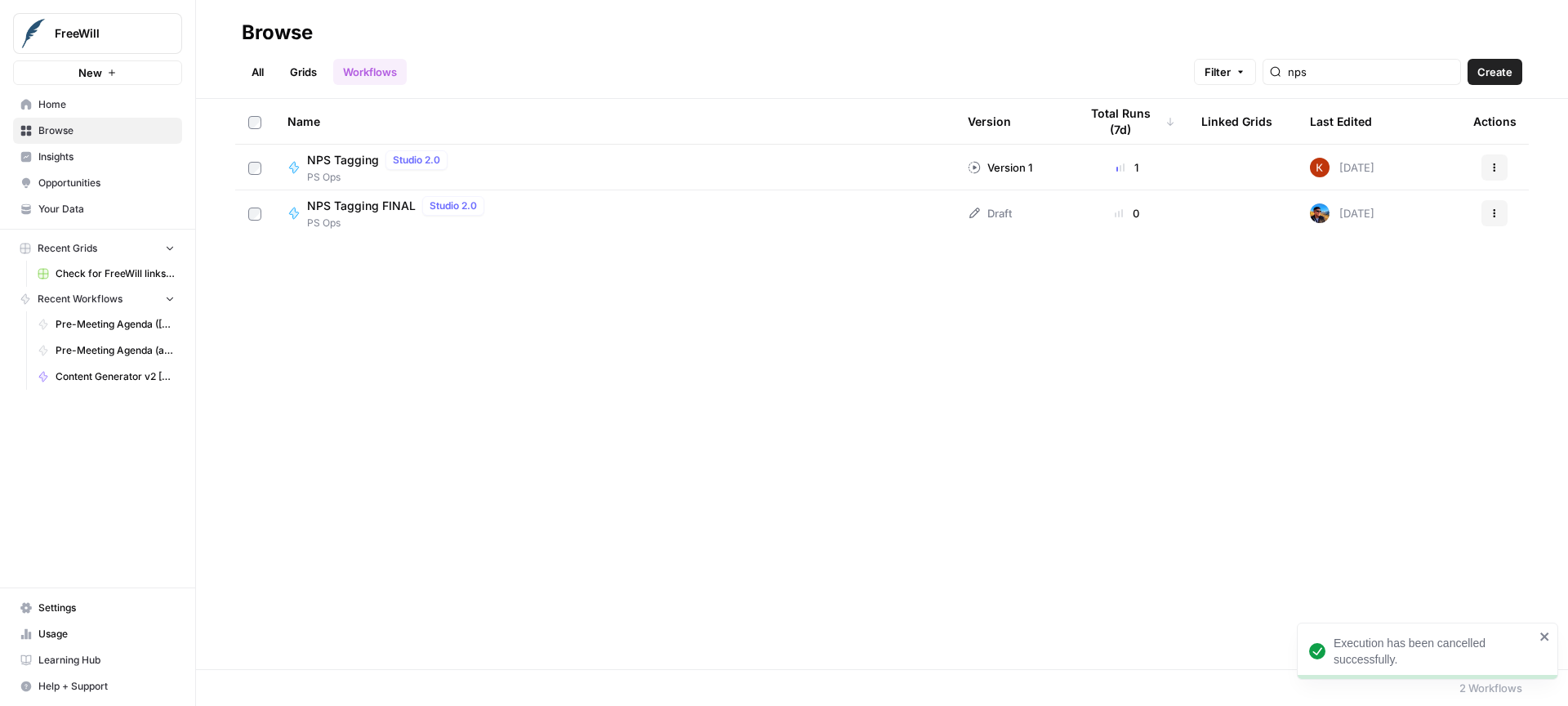
click at [508, 159] on div "NPS Tagging Studio 2.0 PS Ops" at bounding box center [615, 168] width 655 height 34
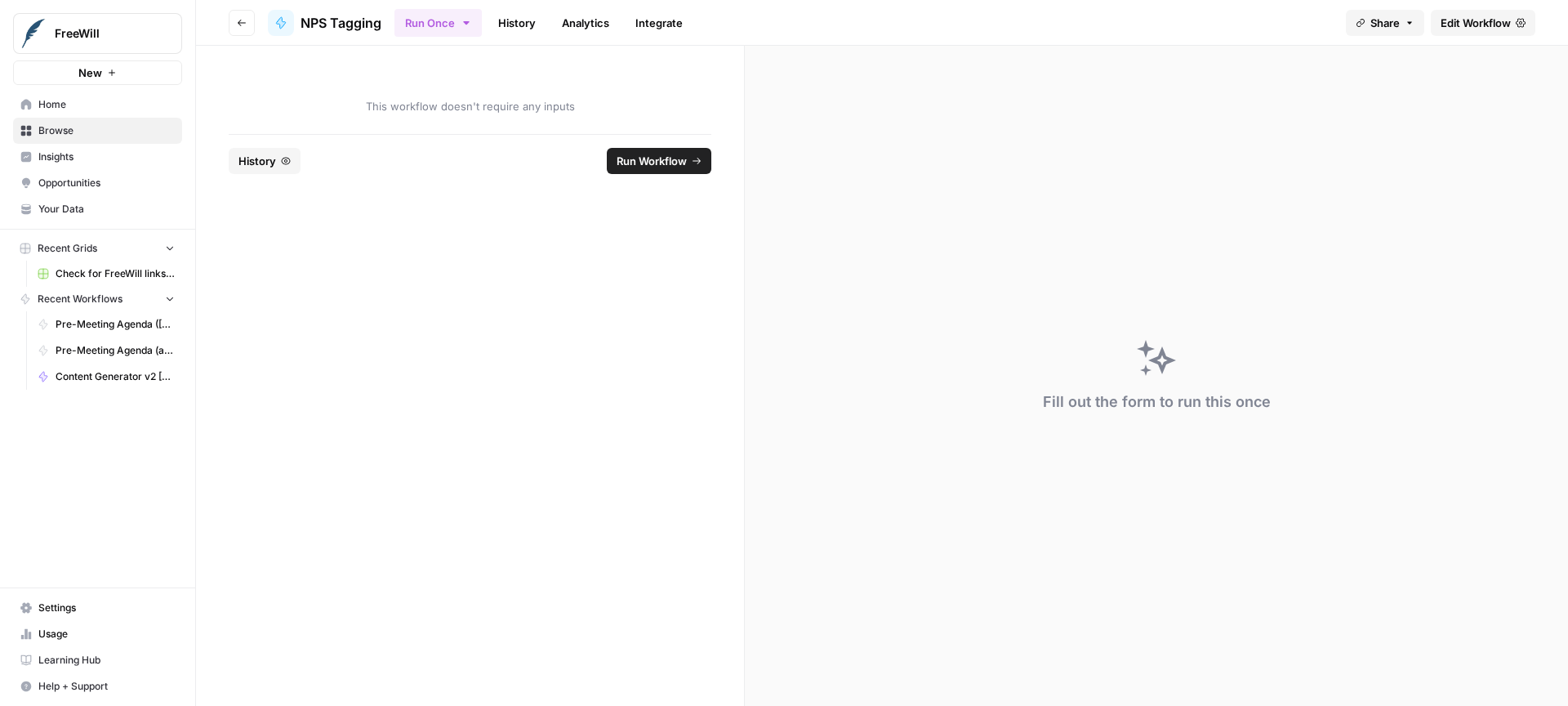
click at [1482, 21] on span "Edit Workflow" at bounding box center [1475, 23] width 70 height 16
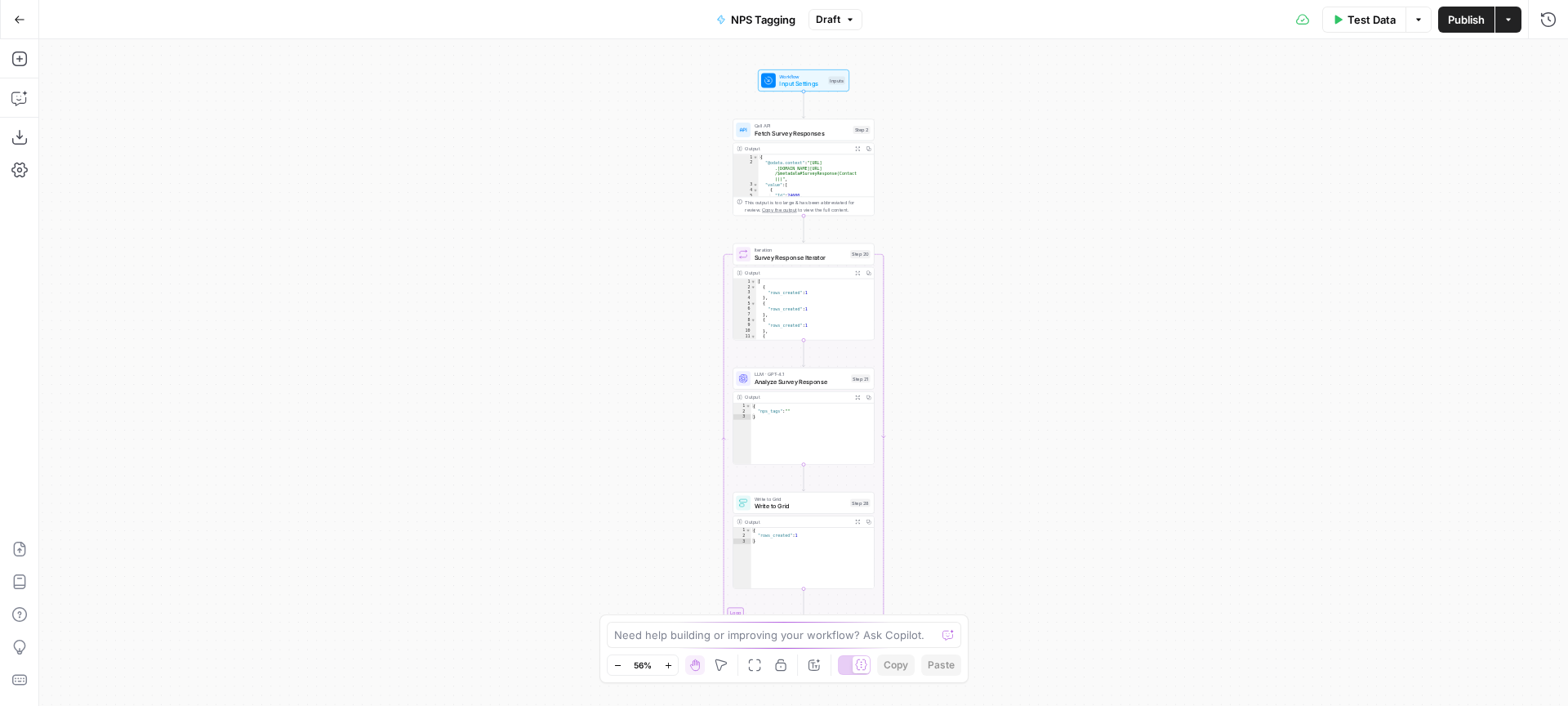
click at [813, 84] on span "Input Settings" at bounding box center [802, 83] width 45 height 9
click at [1066, 144] on div at bounding box center [1280, 132] width 551 height 31
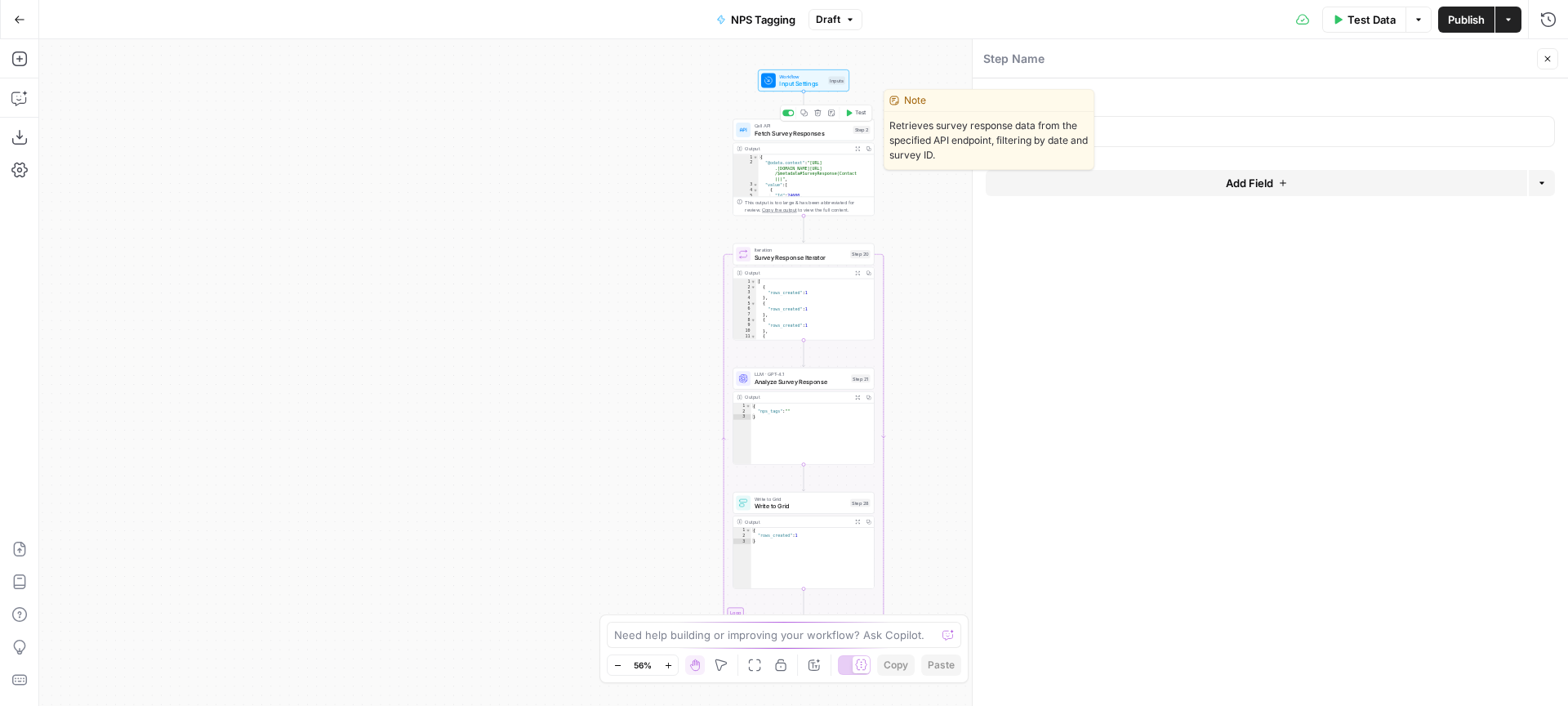
click at [796, 131] on span "Fetch Survey Responses" at bounding box center [802, 132] width 94 height 9
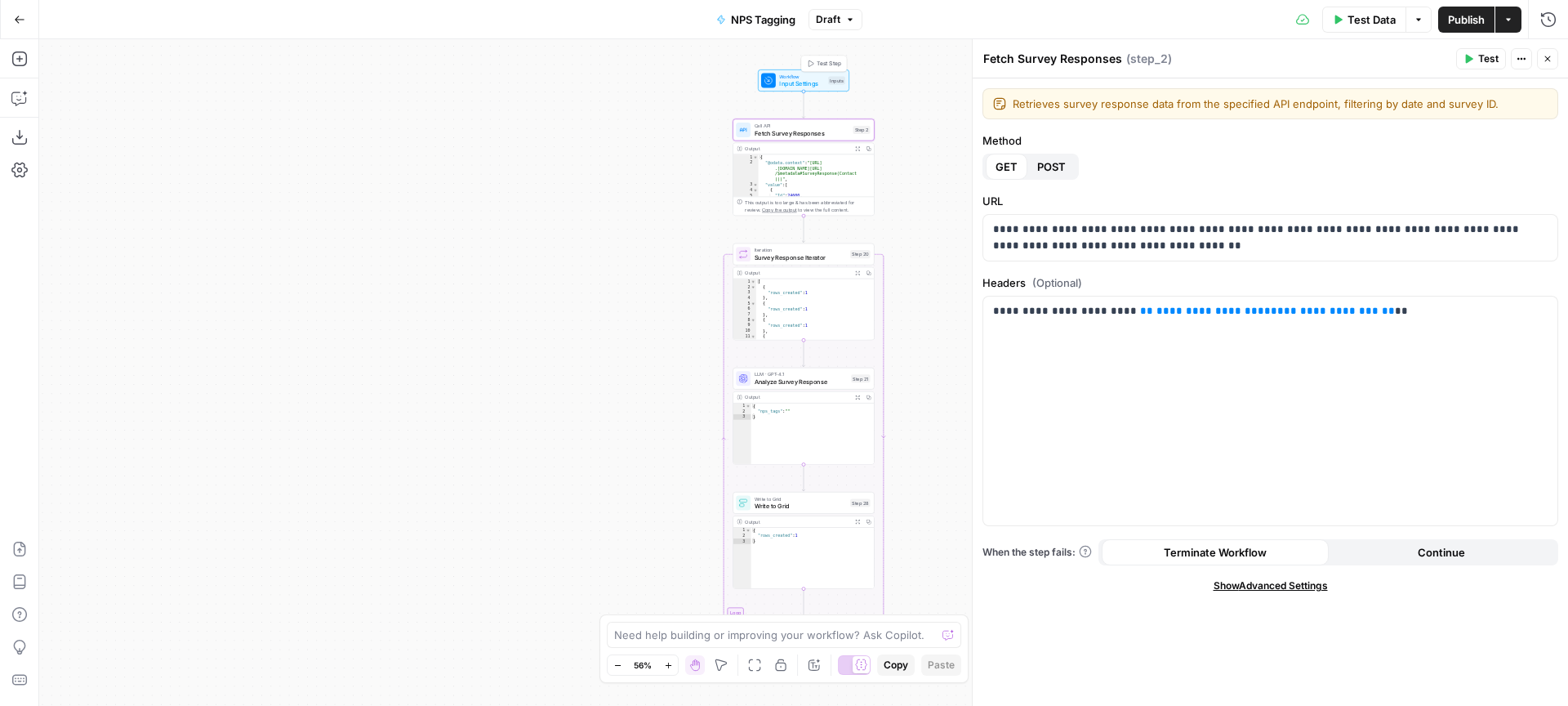
click at [784, 81] on span "Input Settings" at bounding box center [802, 83] width 45 height 9
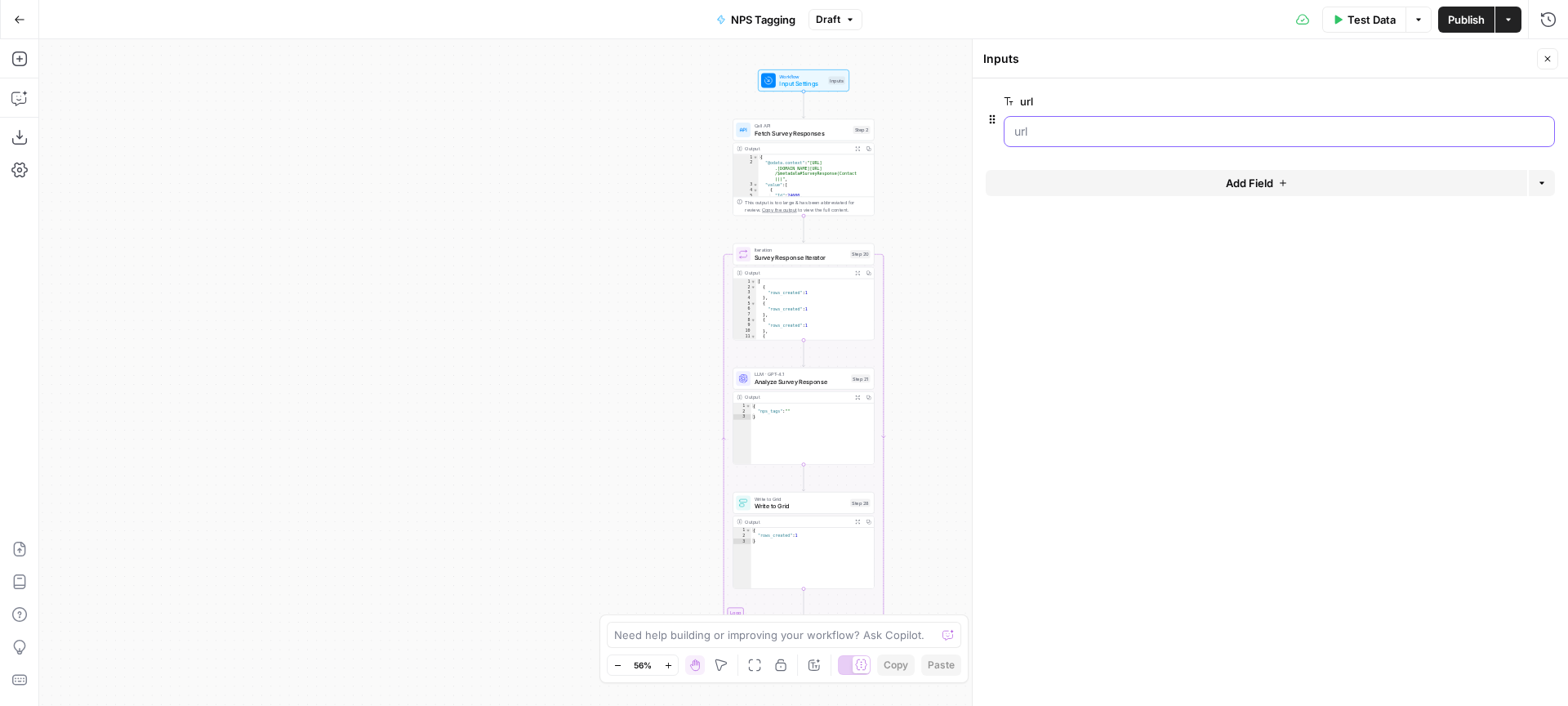
click at [1100, 128] on input "url" at bounding box center [1280, 132] width 531 height 16
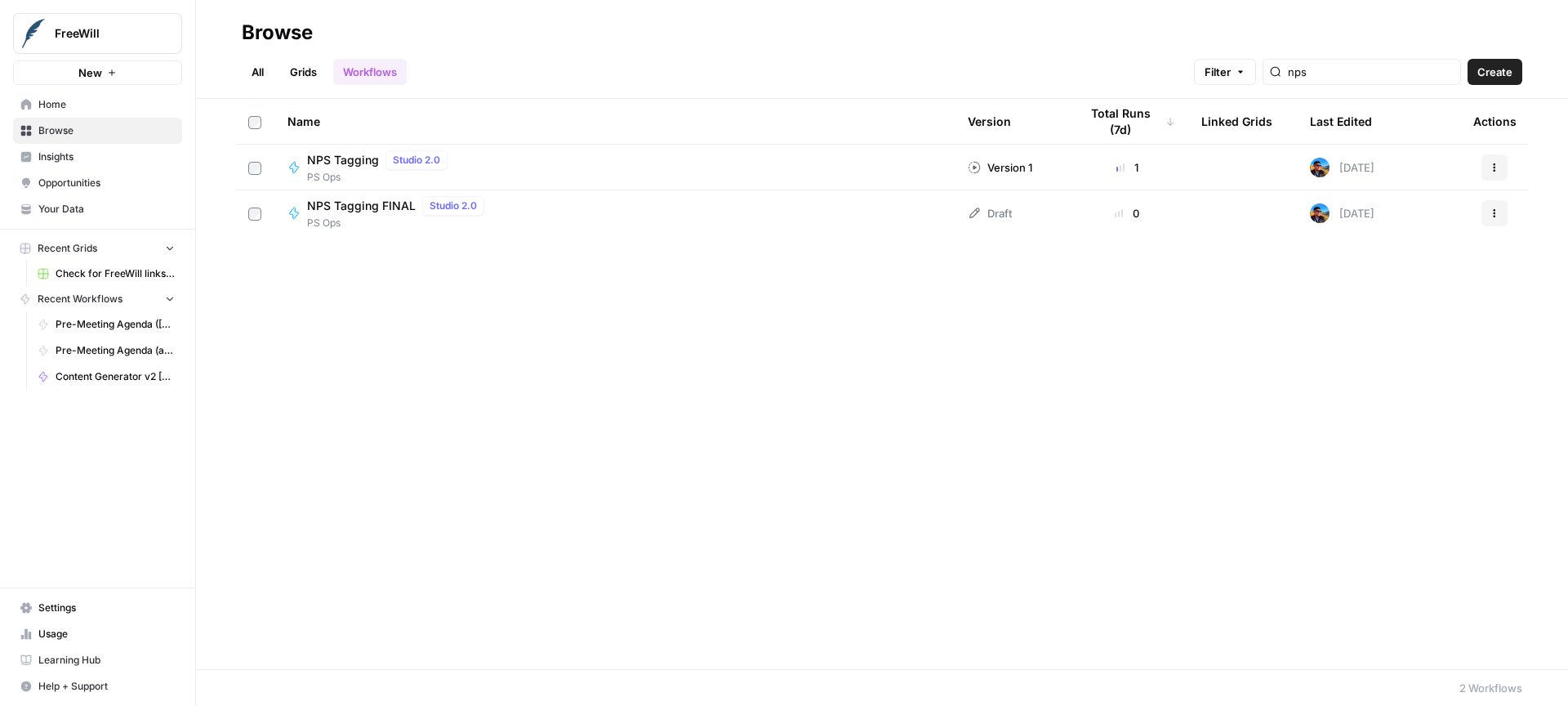
click at [1488, 214] on button "Actions" at bounding box center [1495, 213] width 26 height 26
click at [384, 218] on span "PS Ops" at bounding box center [399, 223] width 184 height 15
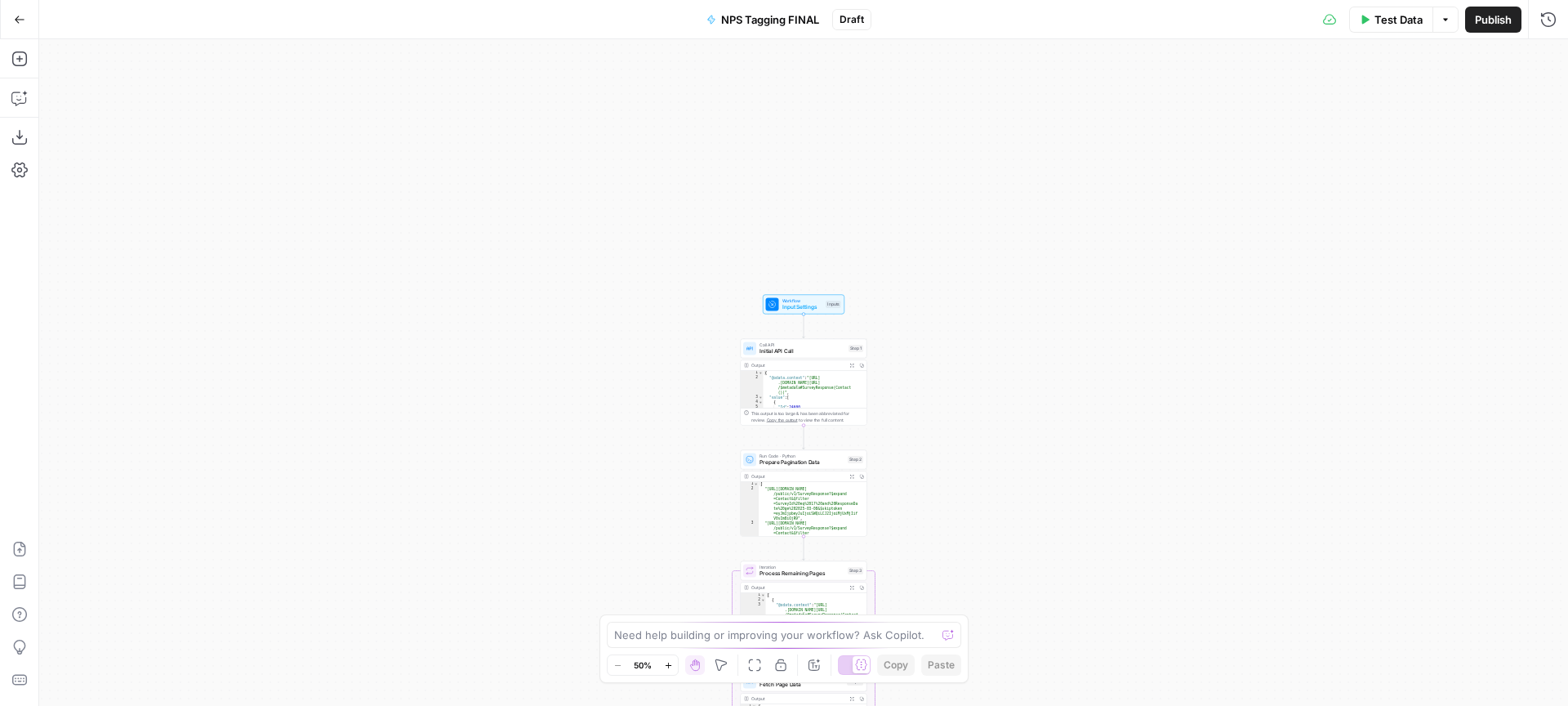
click at [806, 307] on span "Input Settings" at bounding box center [803, 307] width 41 height 8
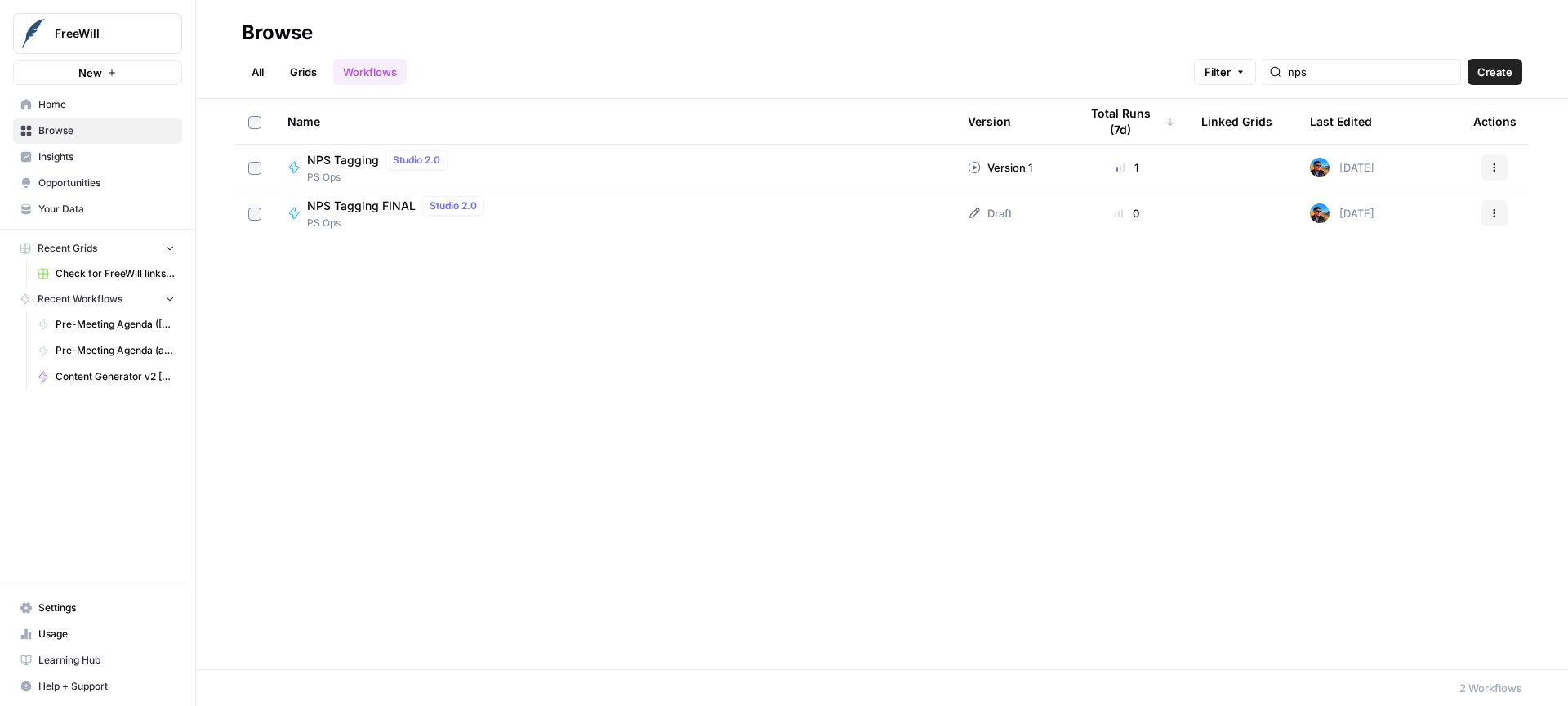
click at [360, 210] on span "NPS Tagging FINAL" at bounding box center [362, 206] width 109 height 16
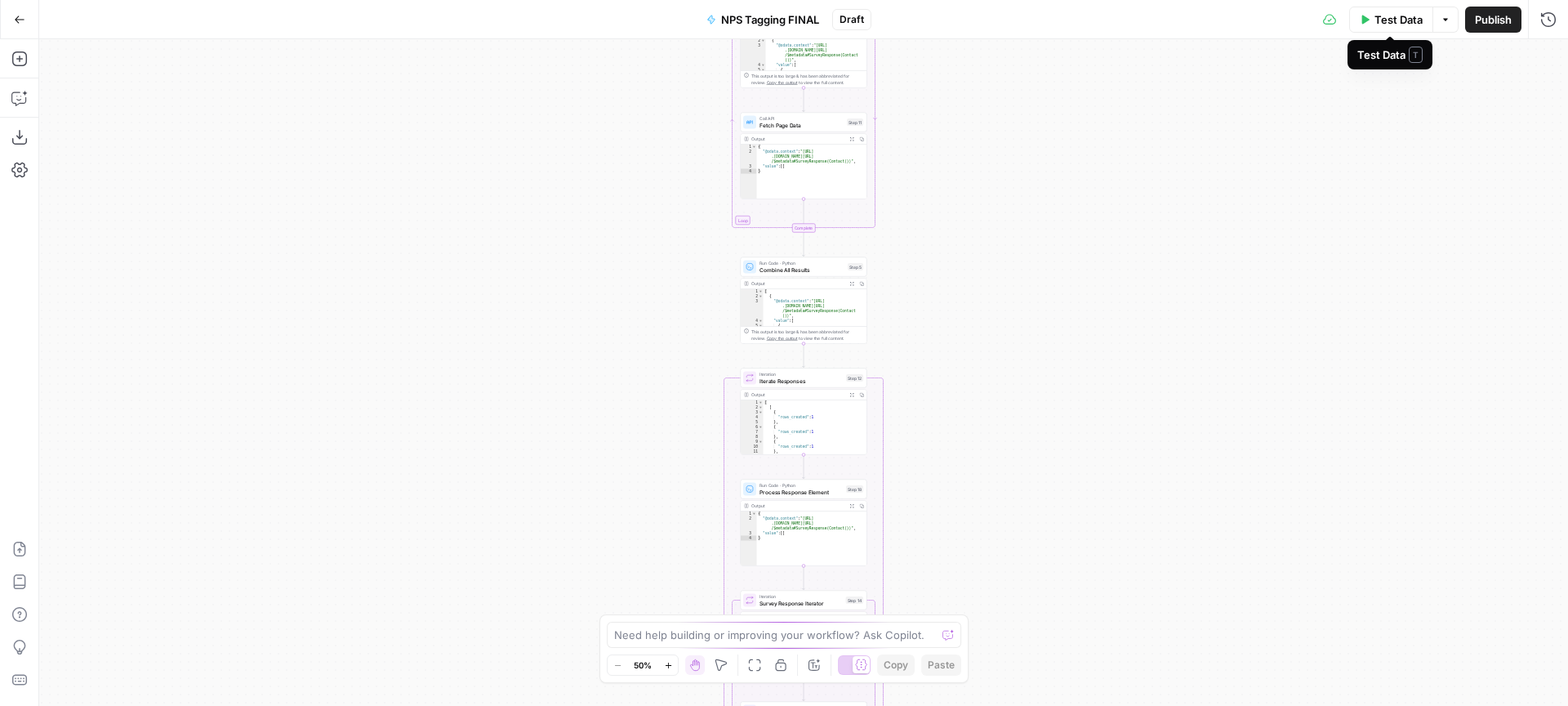
click at [1415, 20] on span "Test Data" at bounding box center [1398, 20] width 48 height 16
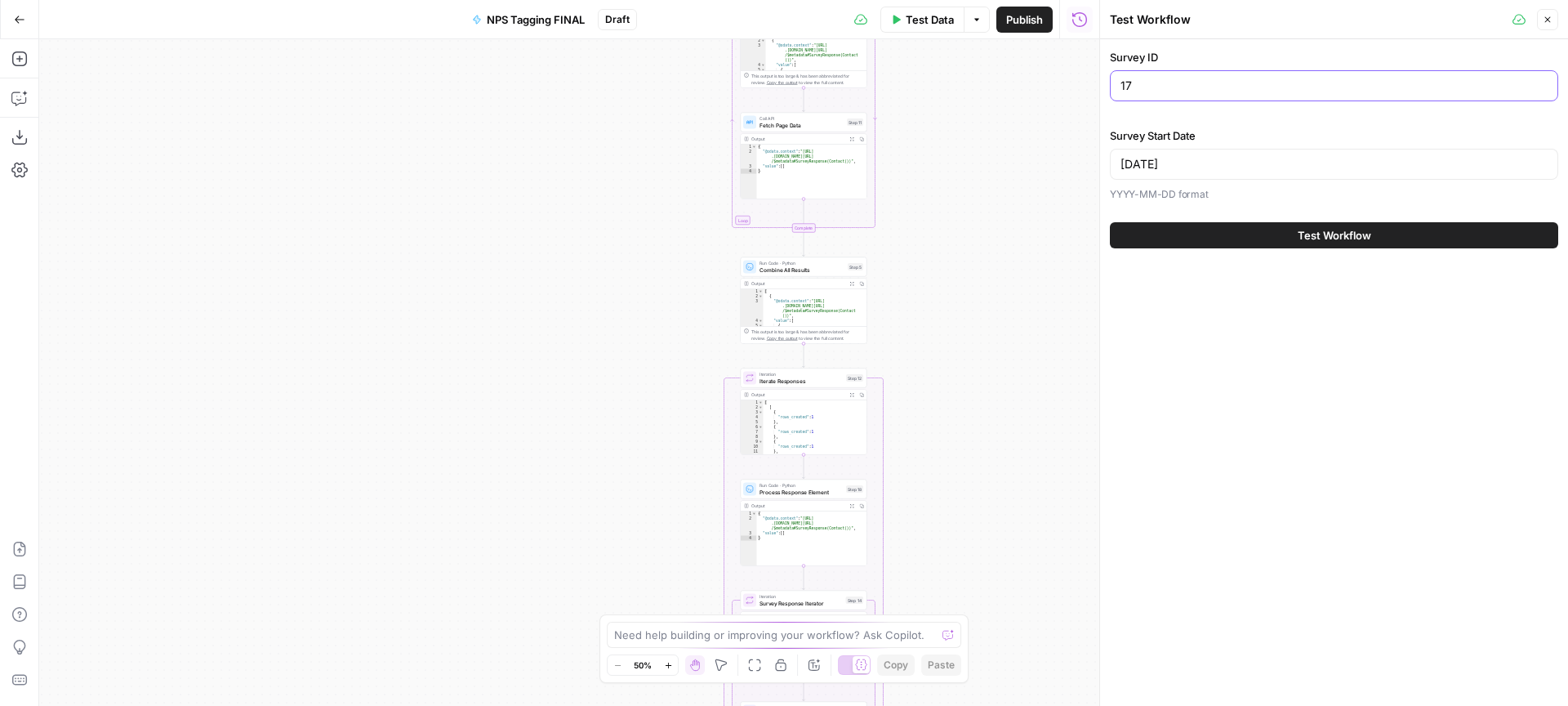
click at [1224, 80] on input "17" at bounding box center [1334, 86] width 427 height 16
click at [1154, 87] on input "17" at bounding box center [1334, 86] width 427 height 16
paste input "21"
type input "21"
click at [1251, 168] on input "2025-03-08" at bounding box center [1334, 164] width 427 height 16
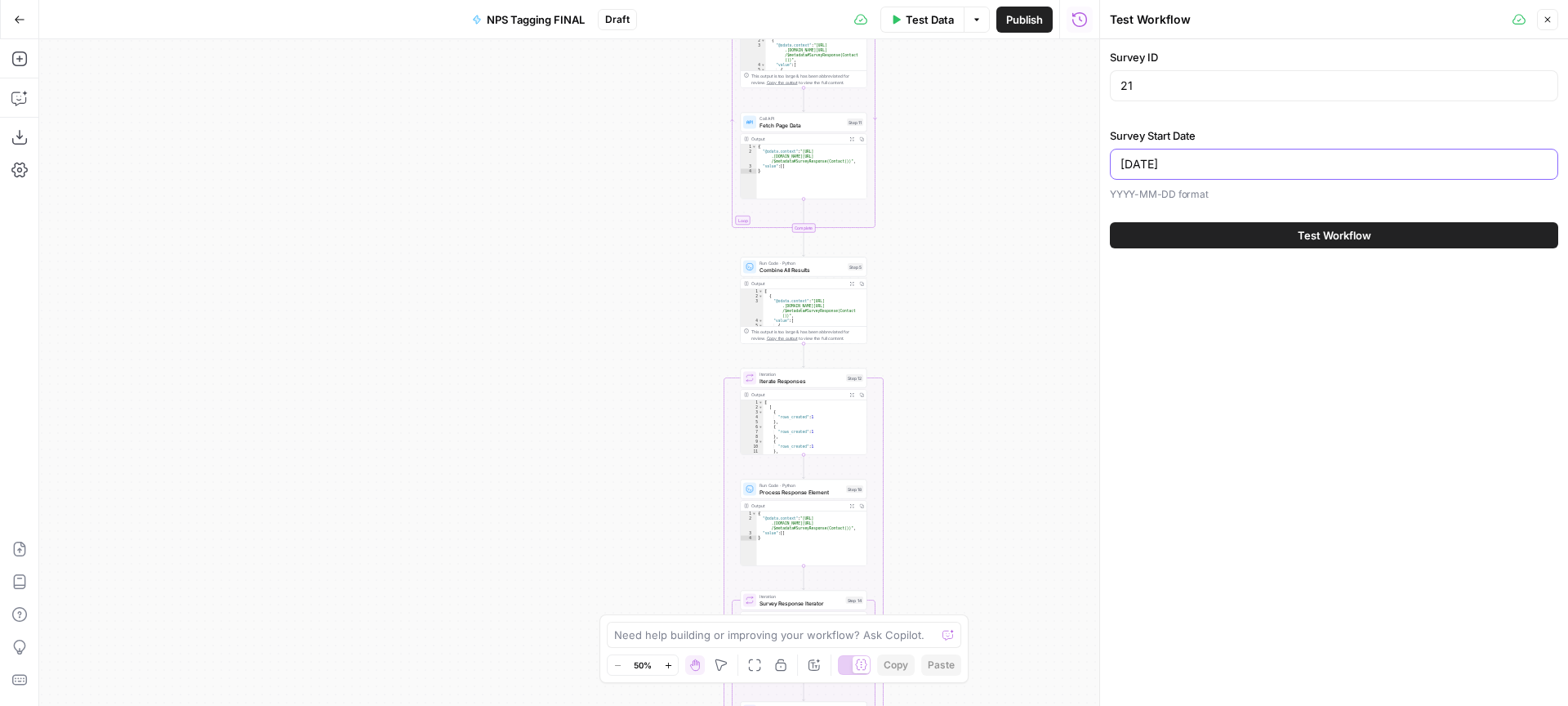
click at [1165, 163] on input "2025-03-08" at bounding box center [1334, 164] width 427 height 16
type input "2025-09-08"
click at [1304, 209] on div "Survey ID 21 Survey Start Date 2025-09-08 YYYY-MM-DD format Test Workflow" at bounding box center [1334, 148] width 468 height 219
click at [1314, 233] on span "Test Workflow" at bounding box center [1334, 235] width 73 height 16
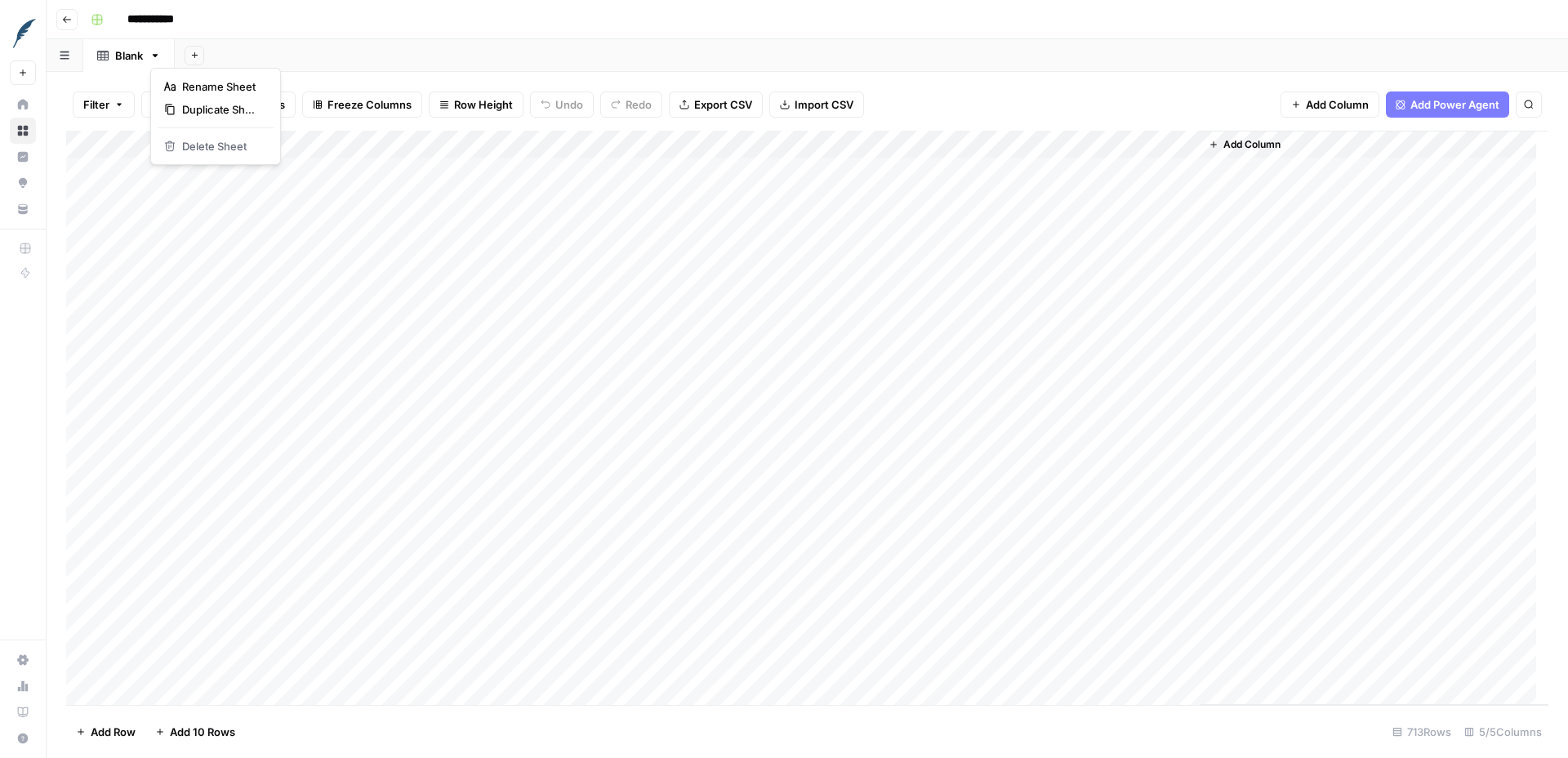
click at [157, 57] on icon "button" at bounding box center [155, 55] width 12 height 12
click at [638, 73] on div "Filter Sort 5 Columns Freeze Columns Row Height Undo Redo Export CSV Import CSV…" at bounding box center [807, 414] width 1522 height 686
click at [60, 54] on icon "button" at bounding box center [64, 55] width 10 height 9
click at [463, 54] on div "Add Sheet" at bounding box center [872, 55] width 1394 height 33
click at [170, 141] on div "Add Column" at bounding box center [807, 417] width 1483 height 574
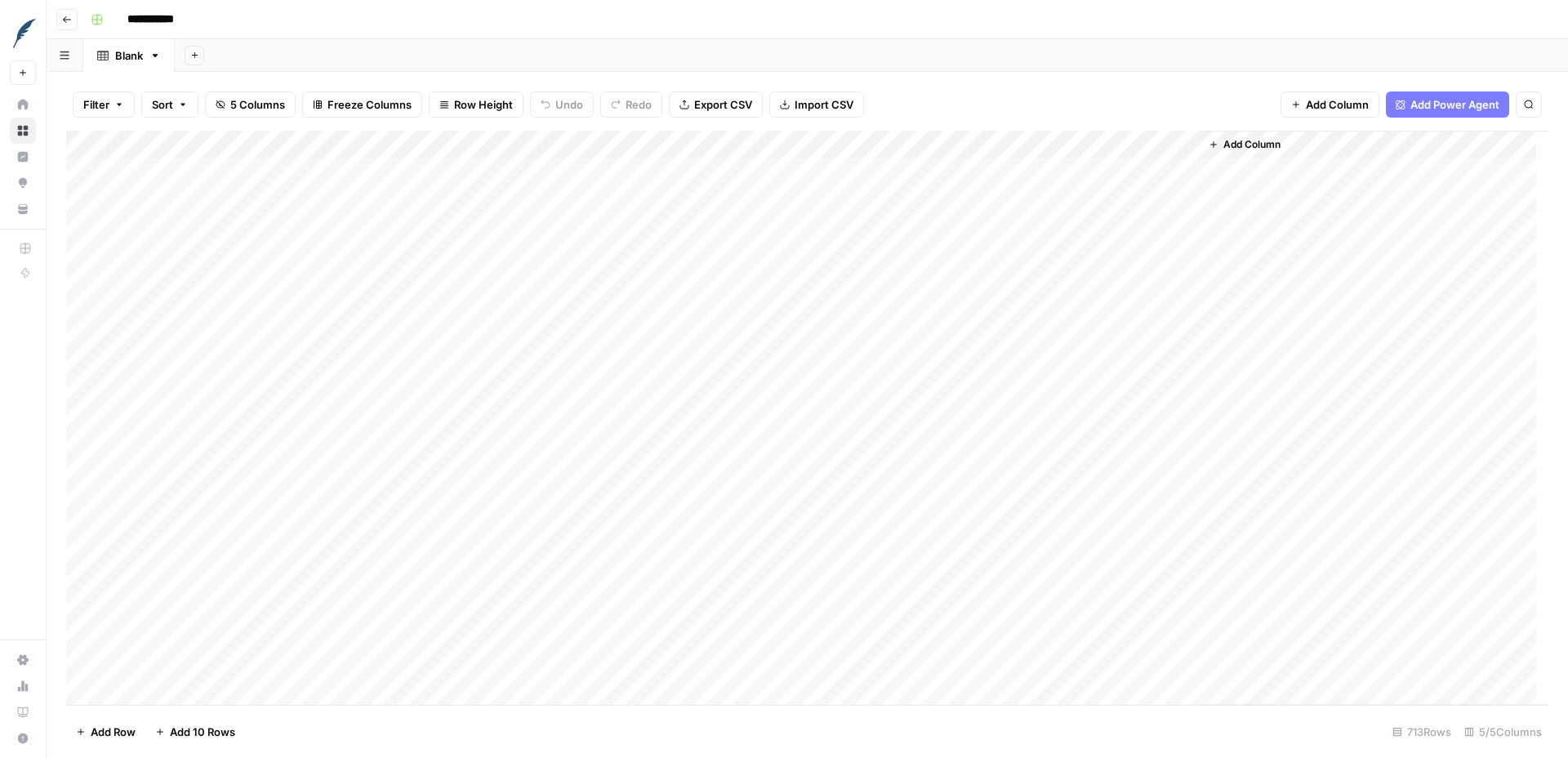
click at [229, 124] on div "Filter Sort 5 Columns Freeze Columns Row Height Undo Redo Export CSV Import CSV…" at bounding box center [807, 104] width 1483 height 53
click at [70, 22] on icon "button" at bounding box center [66, 19] width 10 height 10
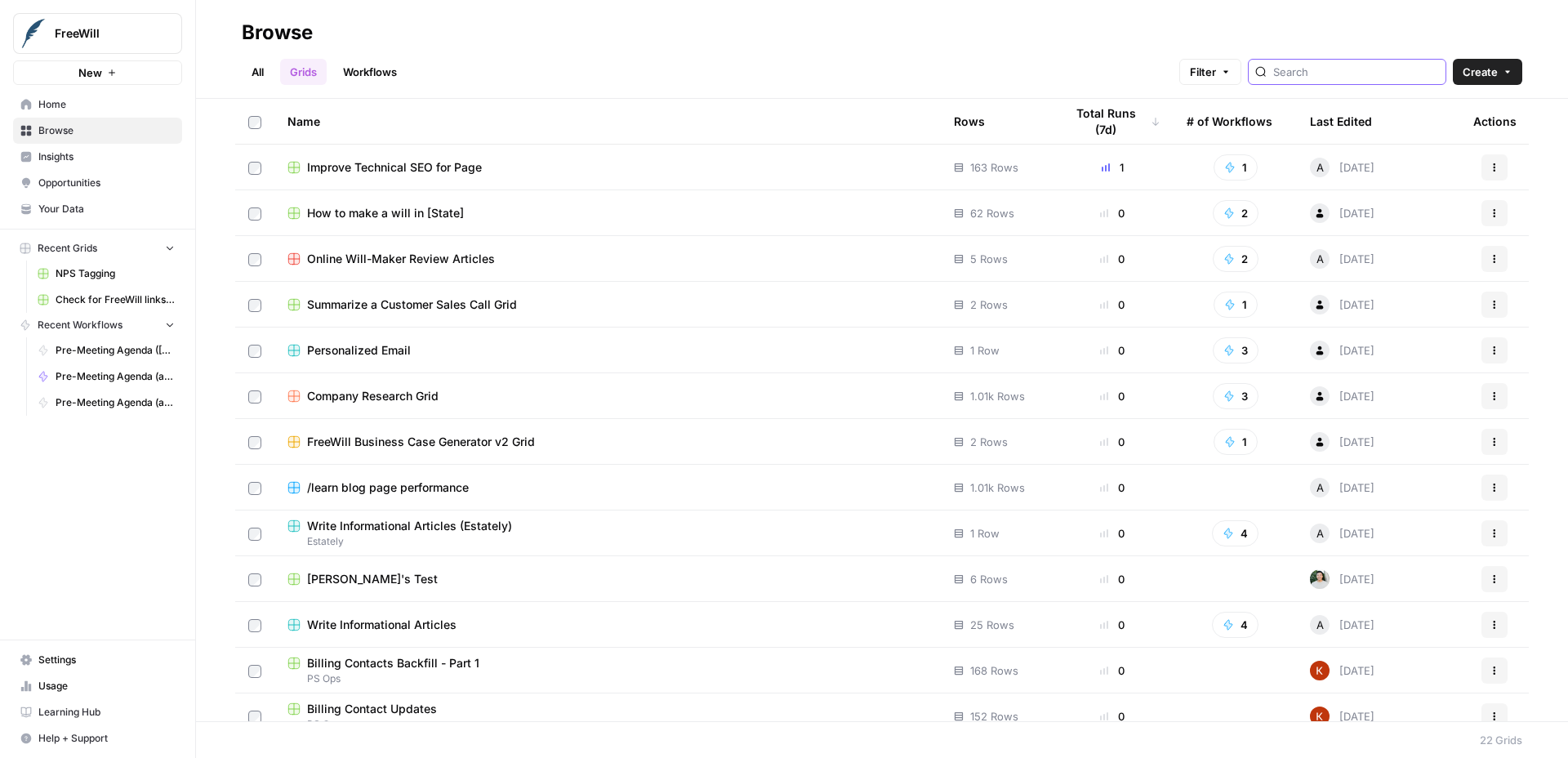
click at [1342, 68] on input "search" at bounding box center [1356, 72] width 166 height 16
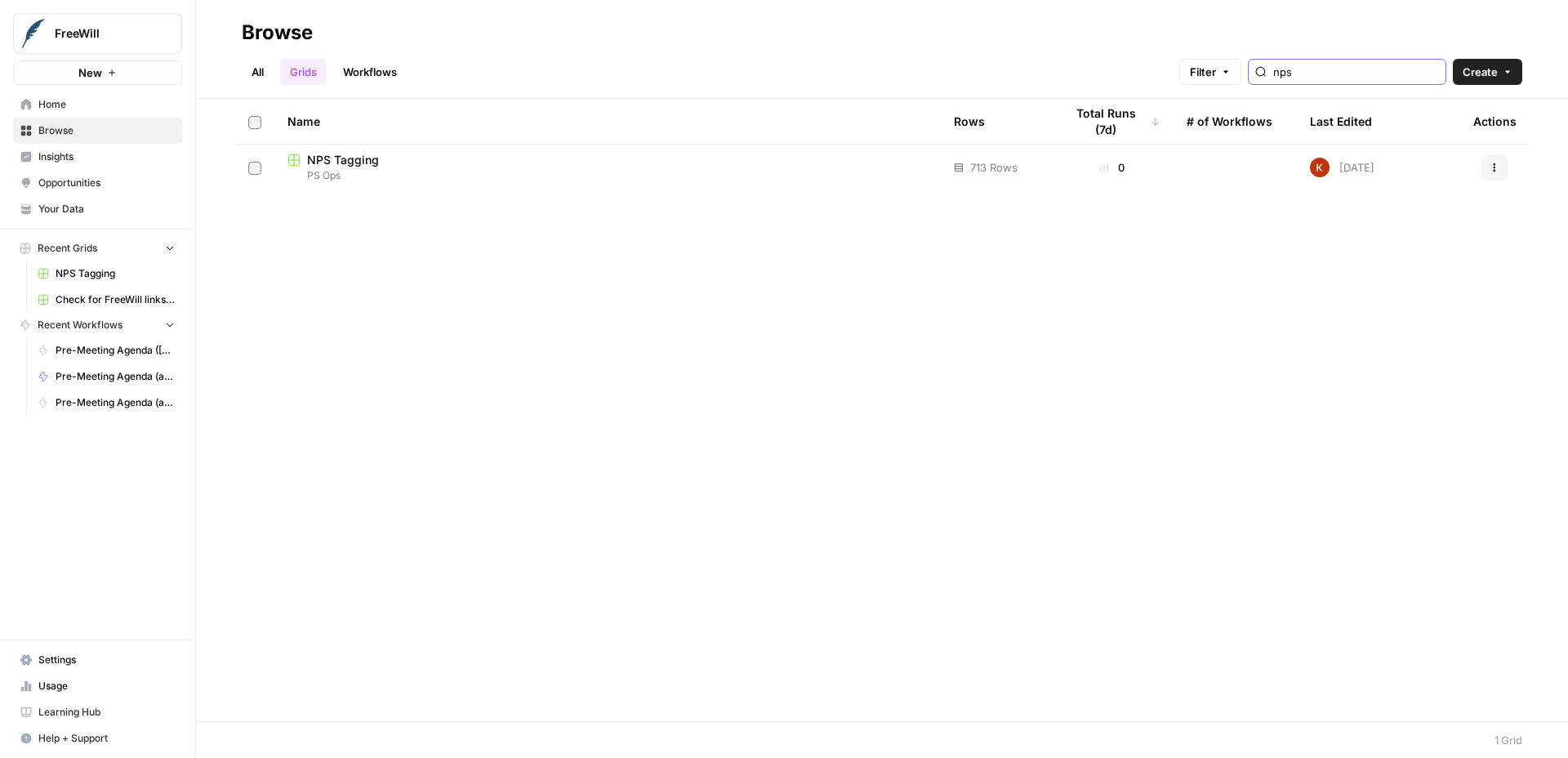
type input "nps"
click at [1488, 165] on button "Actions" at bounding box center [1495, 167] width 26 height 26
click at [568, 162] on div "NPS Tagging" at bounding box center [608, 160] width 640 height 16
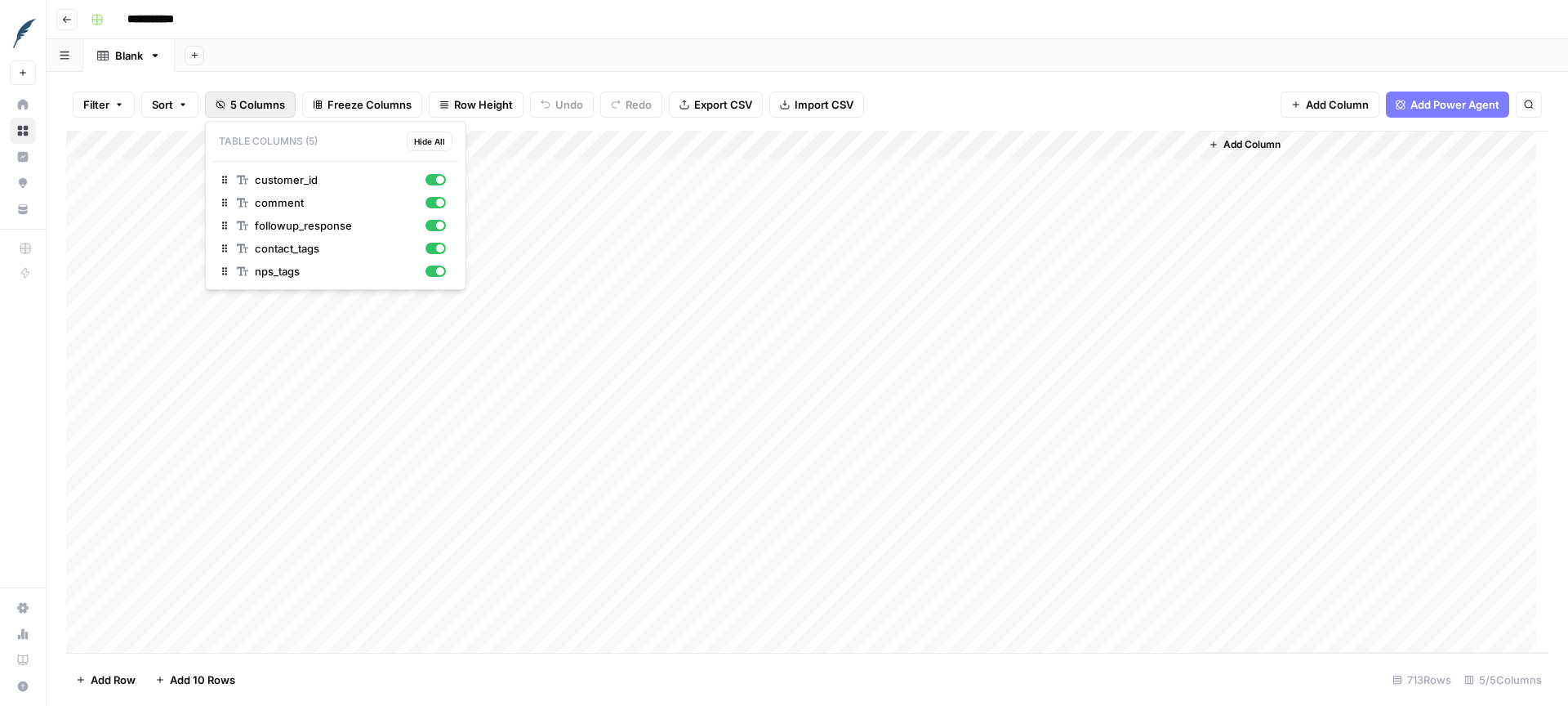
click at [245, 106] on span "5 Columns" at bounding box center [258, 104] width 54 height 16
click at [255, 106] on span "5 Columns" at bounding box center [258, 104] width 54 height 16
click at [110, 102] on button "Filter" at bounding box center [103, 104] width 62 height 26
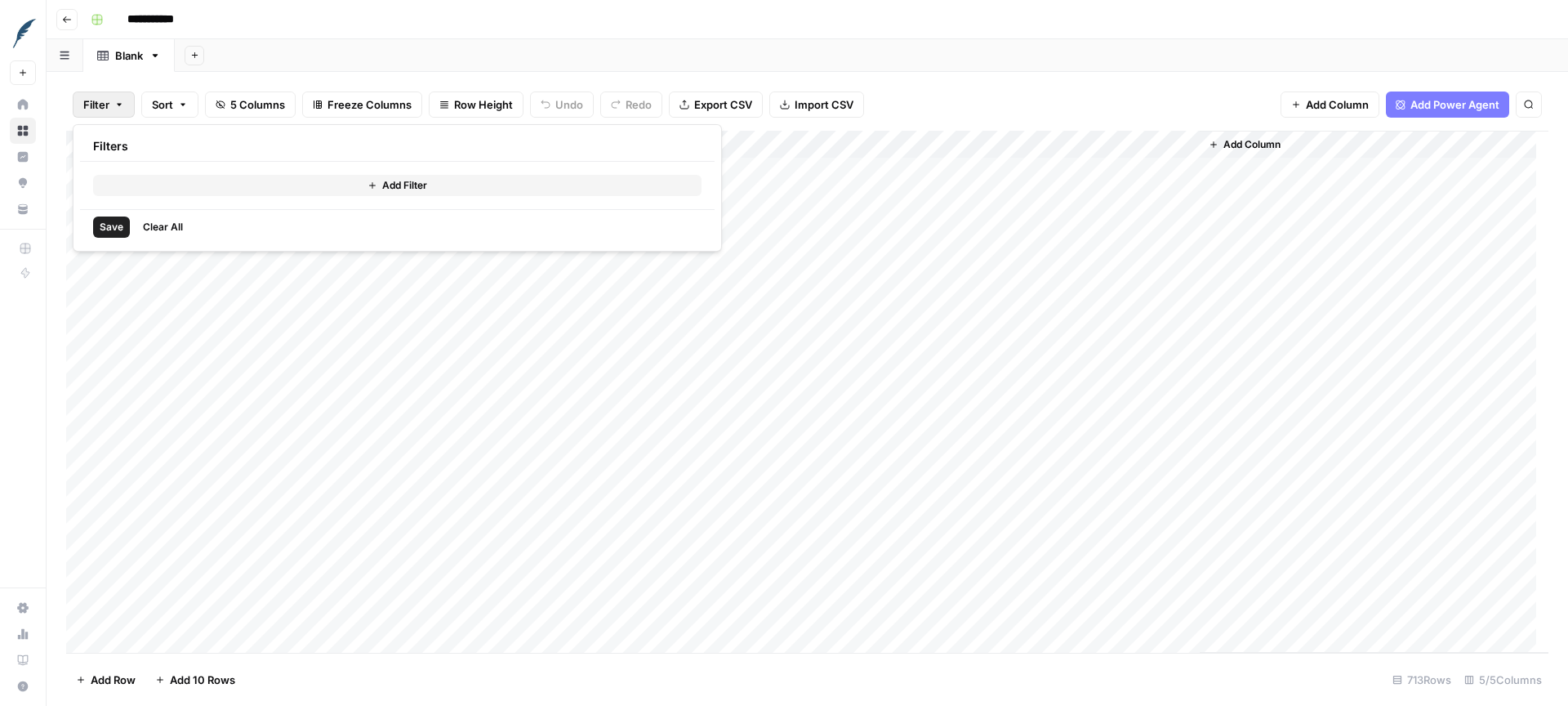
click at [110, 102] on button "Filter" at bounding box center [103, 104] width 62 height 26
click at [209, 177] on div "Add Column" at bounding box center [807, 392] width 1483 height 523
drag, startPoint x: 210, startPoint y: 174, endPoint x: 426, endPoint y: 246, distance: 227.7
click at [427, 248] on div "Add Column" at bounding box center [807, 392] width 1483 height 523
click at [408, 223] on div "Add Column" at bounding box center [807, 392] width 1483 height 523
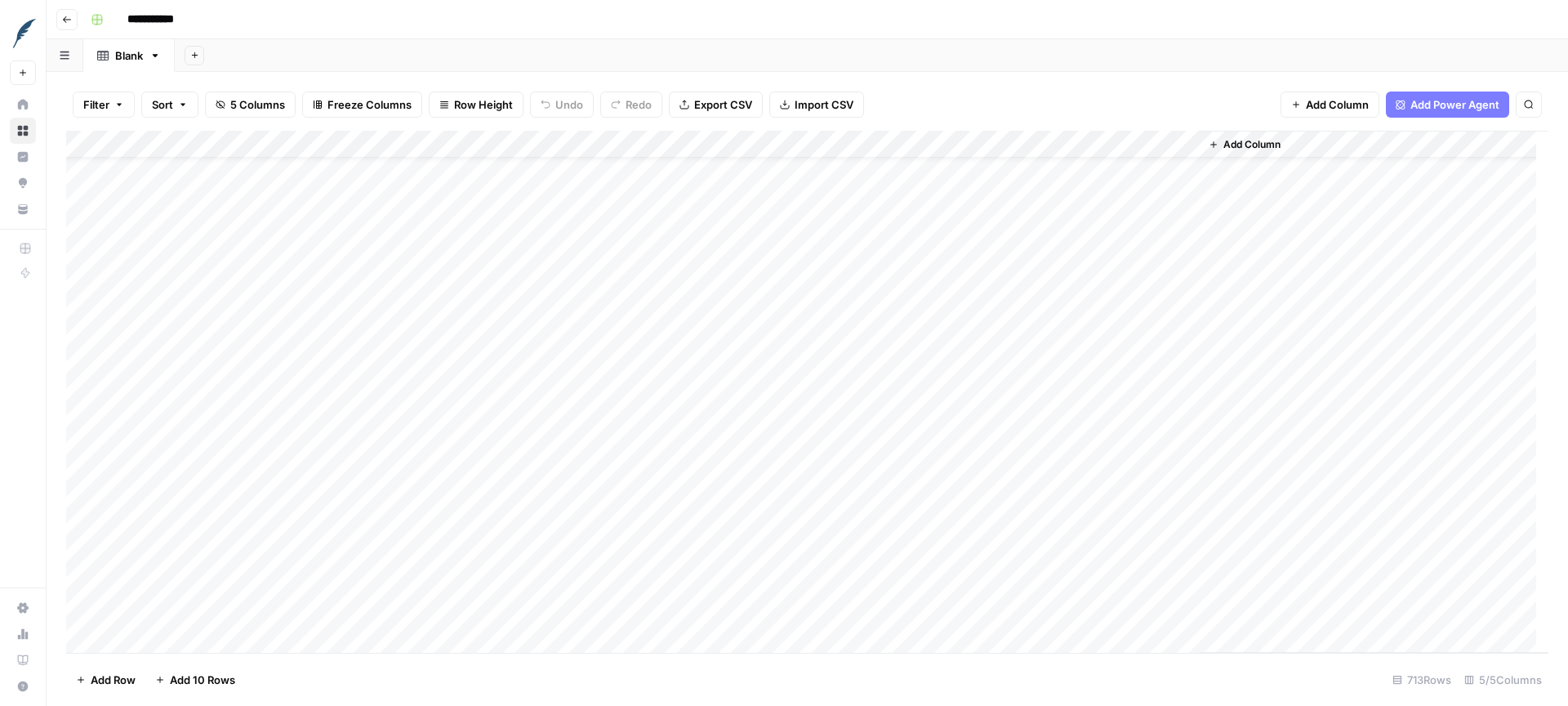
scroll to position [52, 0]
drag, startPoint x: 252, startPoint y: 172, endPoint x: 1312, endPoint y: 529, distance: 1118.5
click at [1312, 529] on div "Add Column" at bounding box center [807, 392] width 1483 height 523
click at [1320, 522] on div "Add Column" at bounding box center [1374, 392] width 349 height 523
click at [1023, 466] on div "Add Column" at bounding box center [807, 392] width 1483 height 523
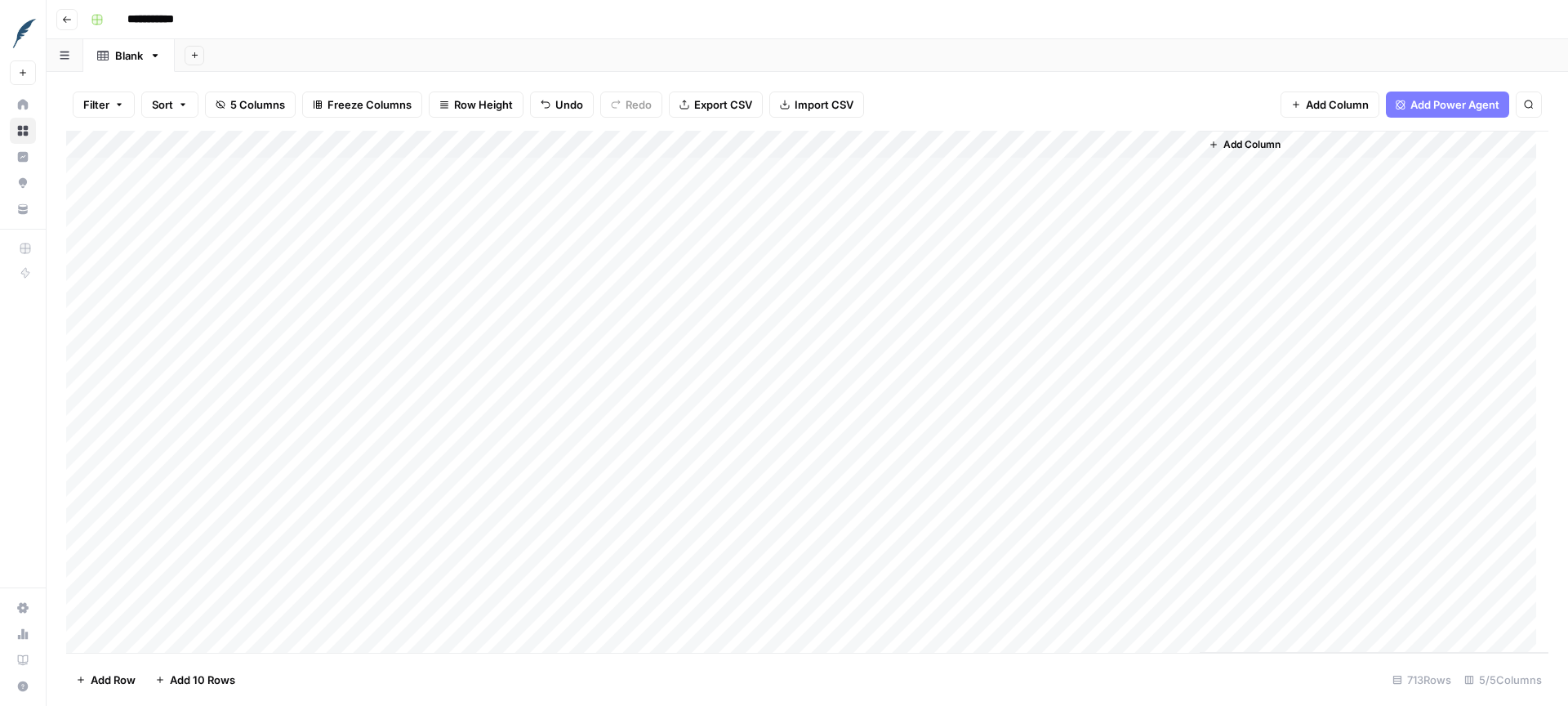
scroll to position [0, 0]
click at [664, 279] on div "Add Column" at bounding box center [807, 392] width 1483 height 523
click at [221, 575] on div "Add Column" at bounding box center [807, 392] width 1483 height 523
click at [207, 606] on div "Add Column" at bounding box center [807, 392] width 1483 height 523
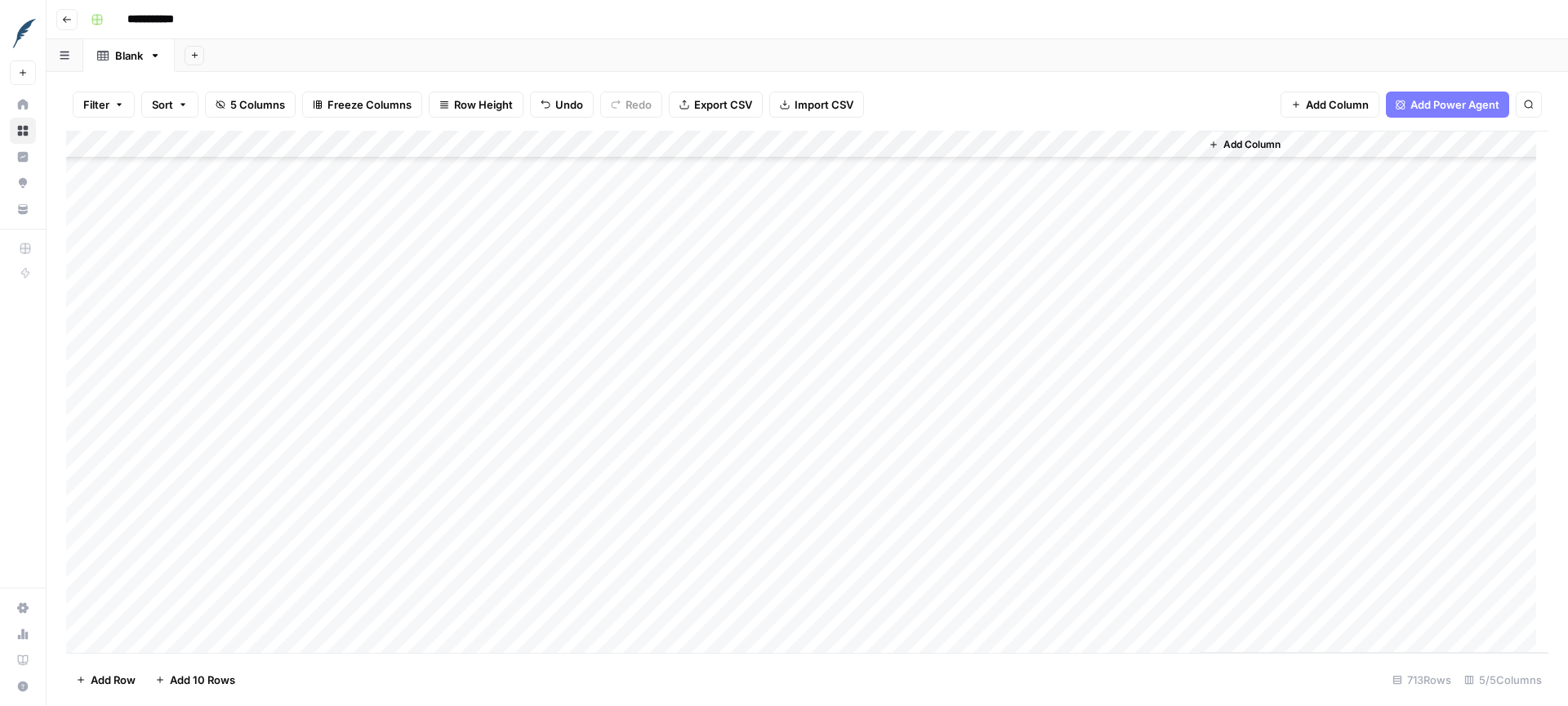
scroll to position [0, 0]
click at [69, 21] on icon "button" at bounding box center [66, 19] width 10 height 10
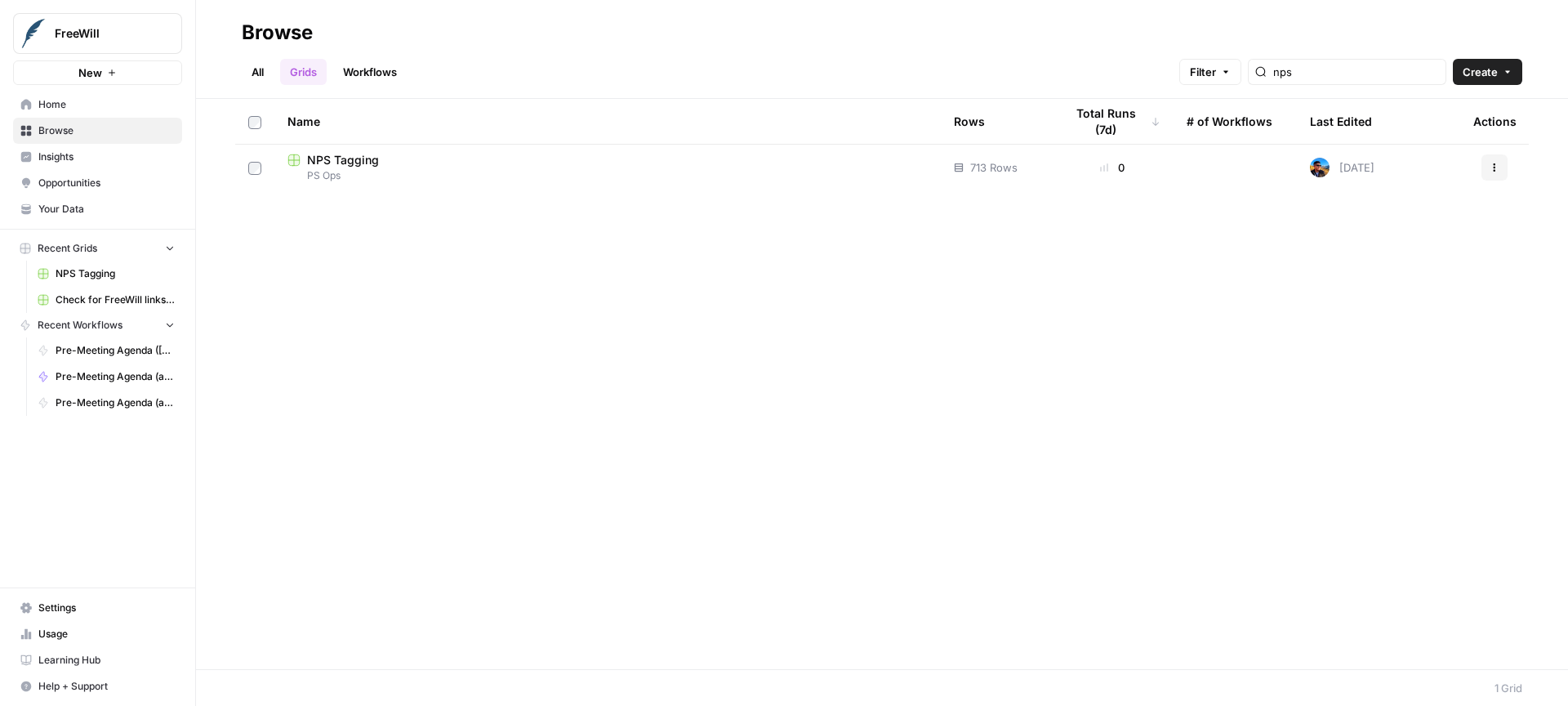
click at [489, 183] on td "NPS Tagging PS Ops" at bounding box center [608, 167] width 667 height 45
click at [346, 158] on span "NPS Tagging" at bounding box center [343, 161] width 72 height 16
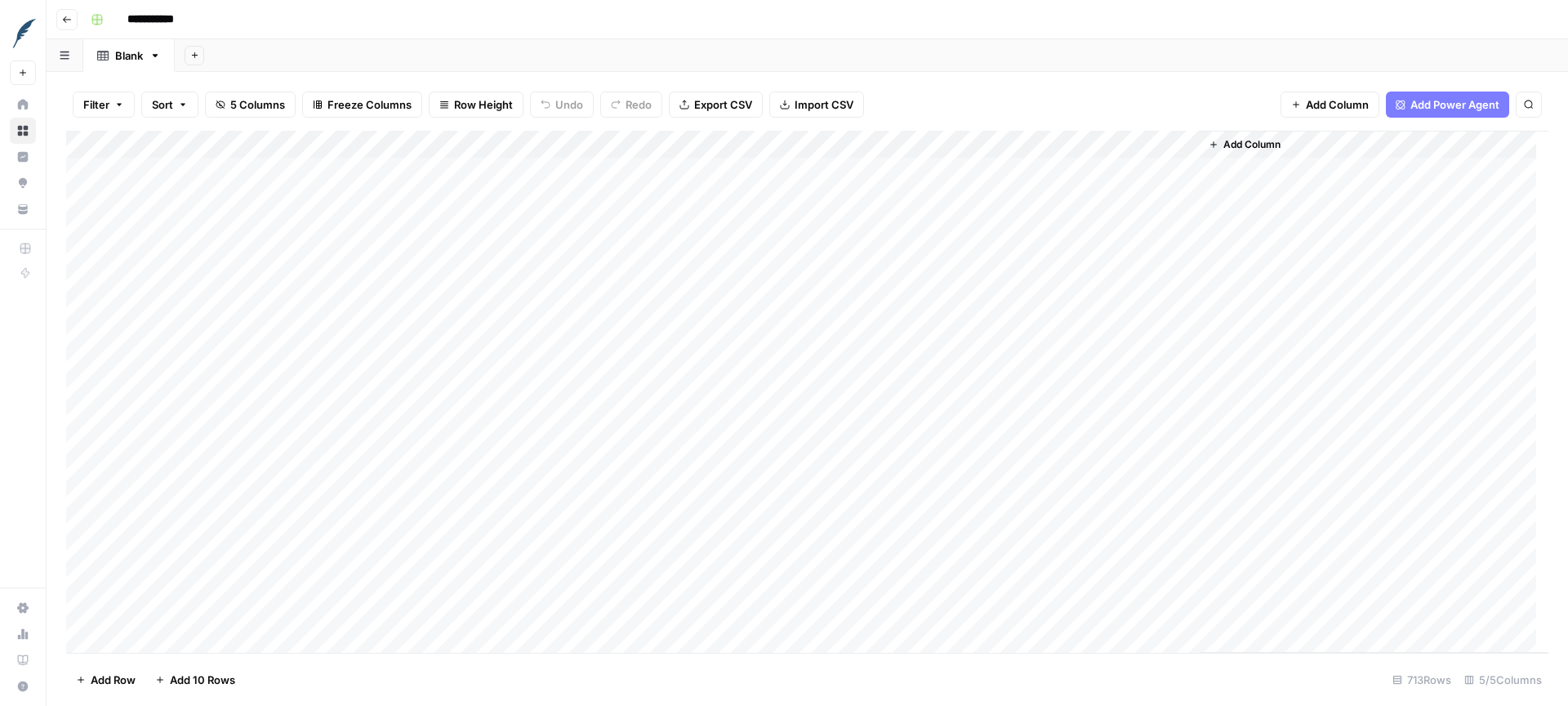
click at [70, 25] on button "Go back" at bounding box center [66, 19] width 21 height 21
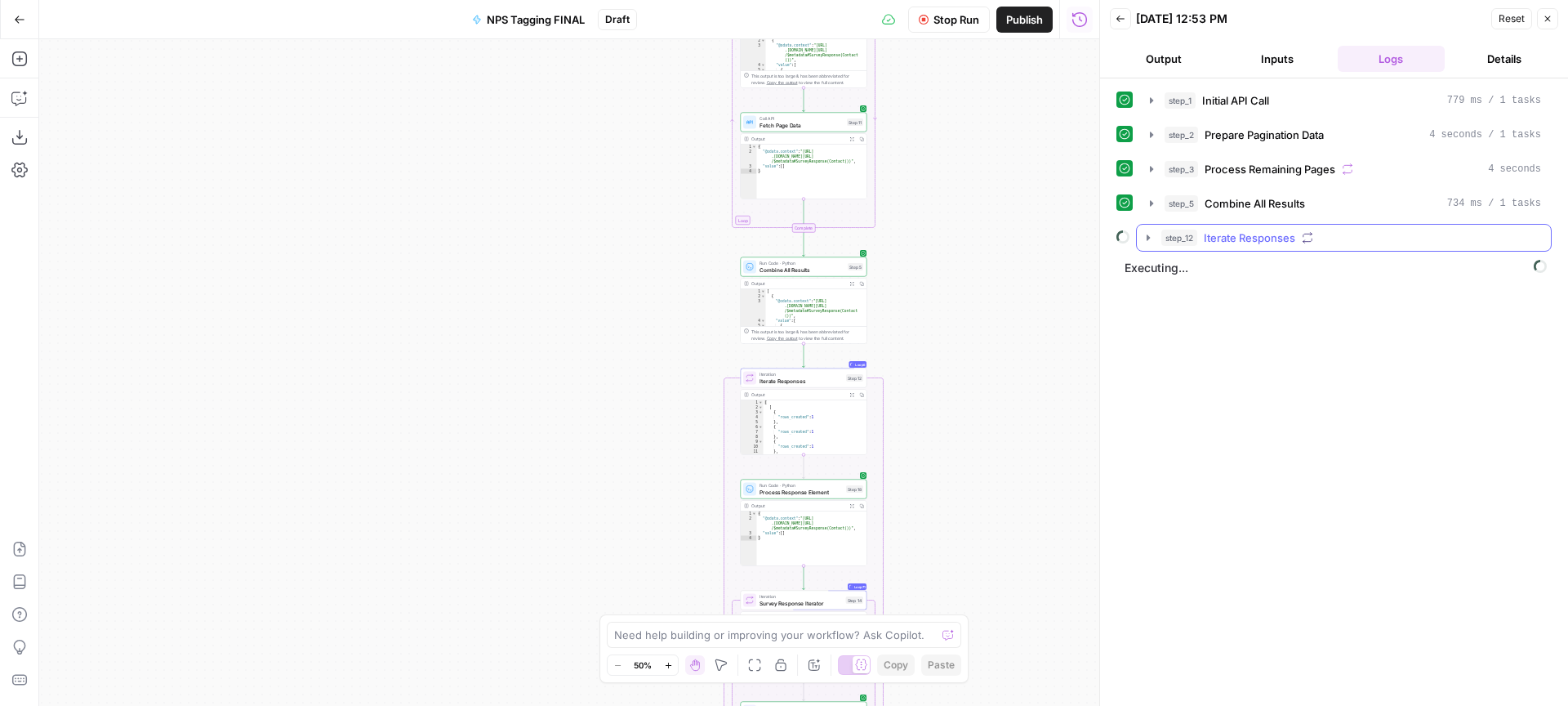
click at [1151, 235] on icon "button" at bounding box center [1148, 238] width 13 height 13
